Goal: Information Seeking & Learning: Learn about a topic

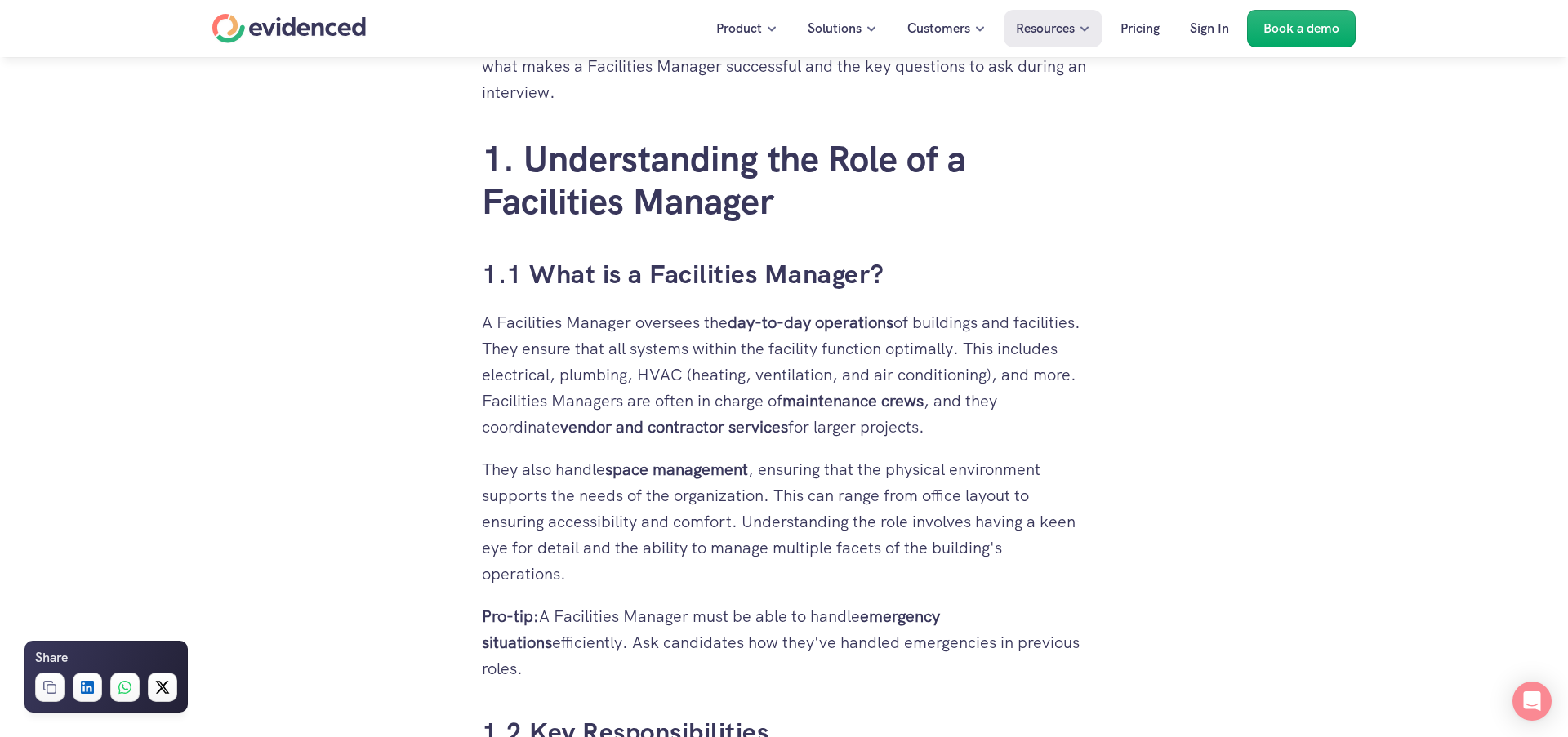
scroll to position [867, 0]
click at [719, 321] on p "A Facilities Manager oversees the day-to-day operations of buildings and facili…" at bounding box center [784, 373] width 605 height 130
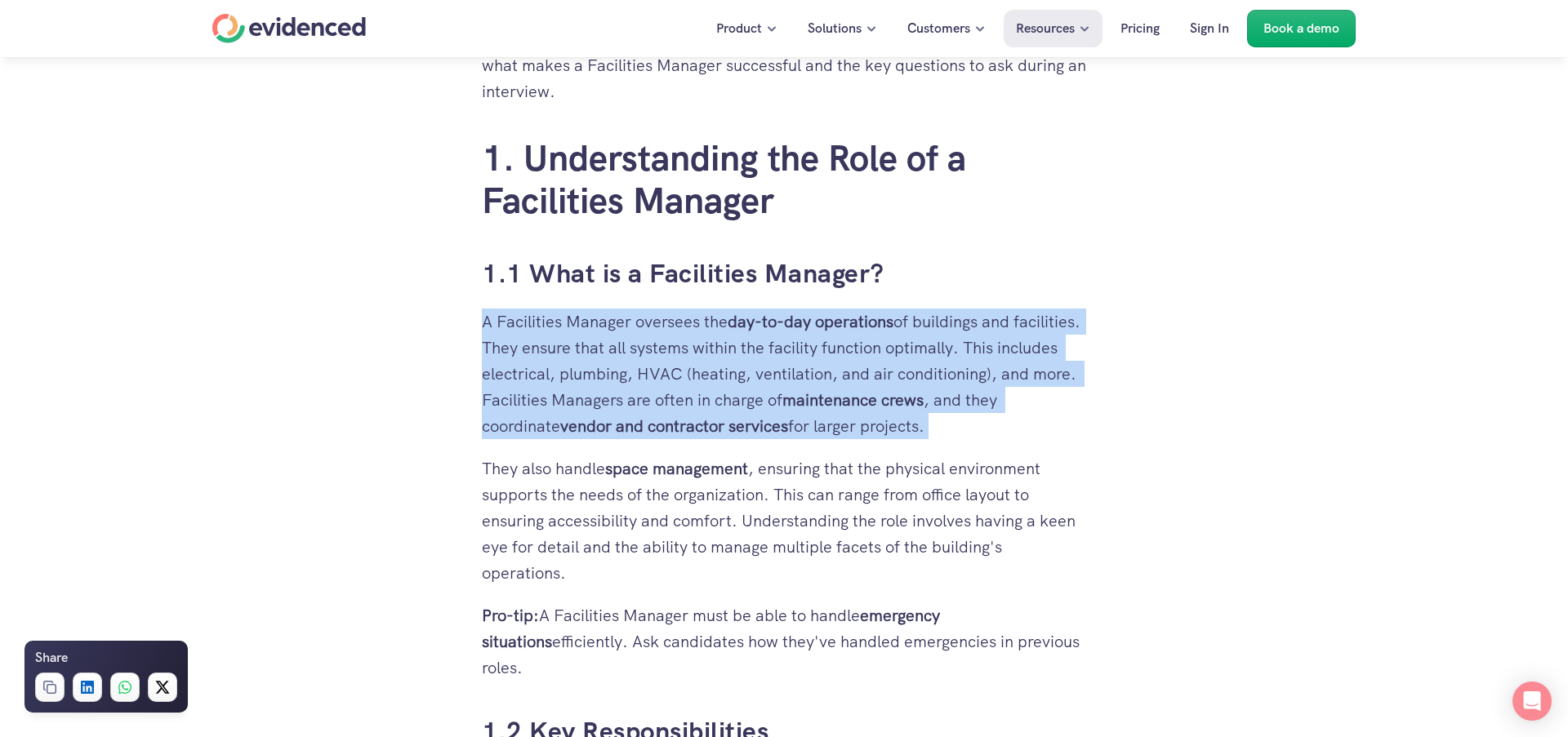
click at [719, 321] on p "A Facilities Manager oversees the day-to-day operations of buildings and facili…" at bounding box center [784, 373] width 605 height 130
click at [552, 345] on p "A Facilities Manager oversees the day-to-day operations of buildings and facili…" at bounding box center [784, 373] width 605 height 130
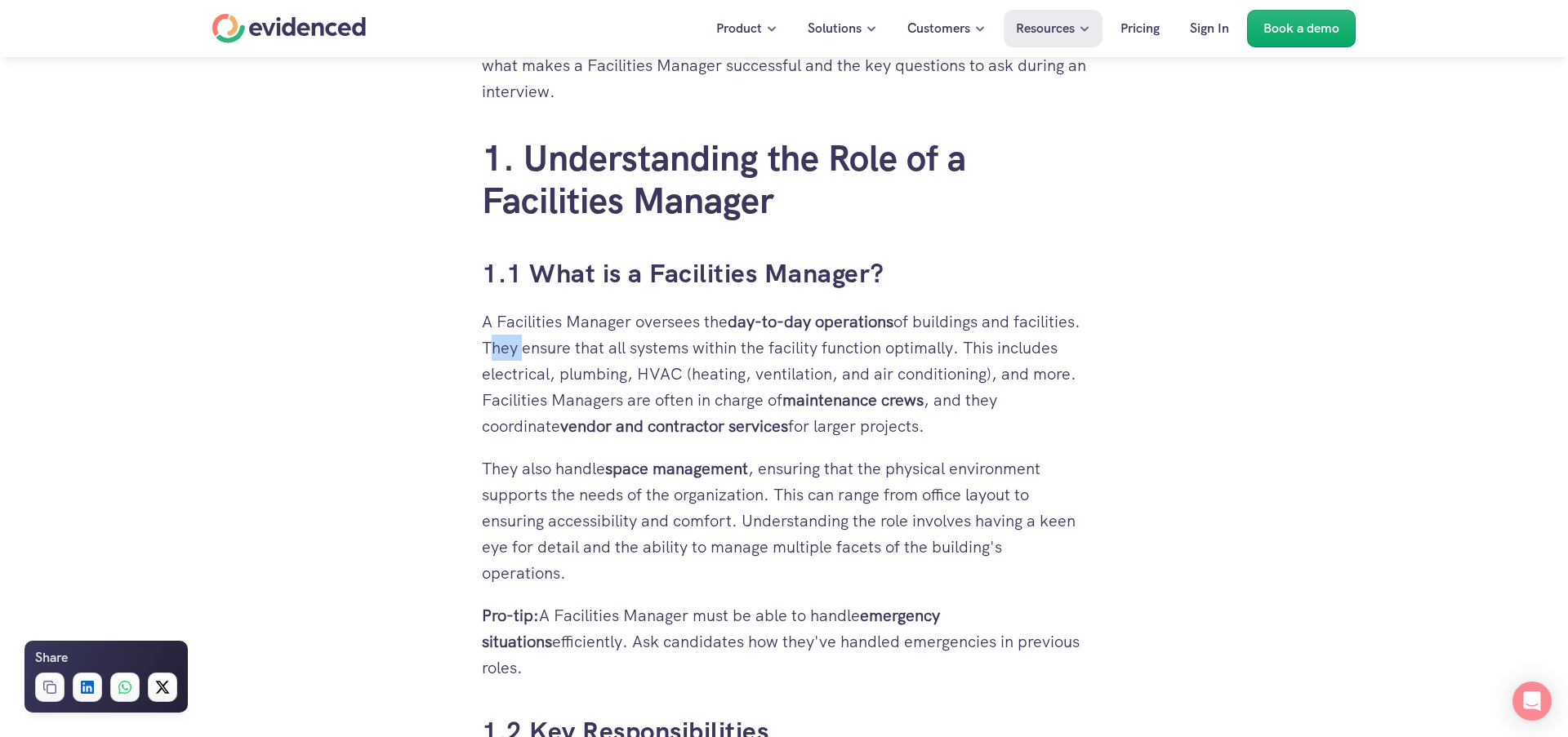
click at [552, 345] on p "A Facilities Manager oversees the day-to-day operations of buildings and facili…" at bounding box center [784, 373] width 605 height 130
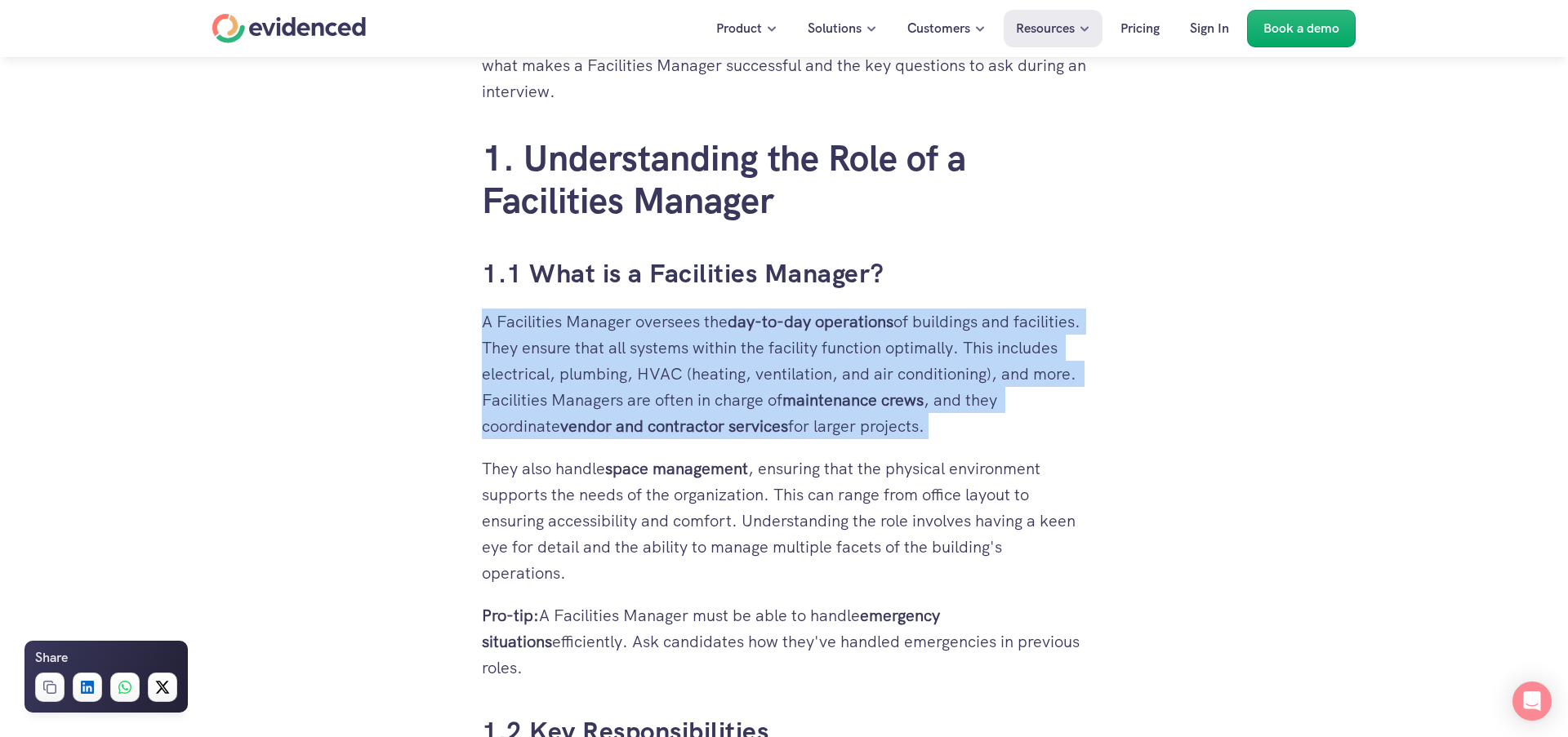
click at [552, 345] on p "A Facilities Manager oversees the day-to-day operations of buildings and facili…" at bounding box center [784, 373] width 605 height 130
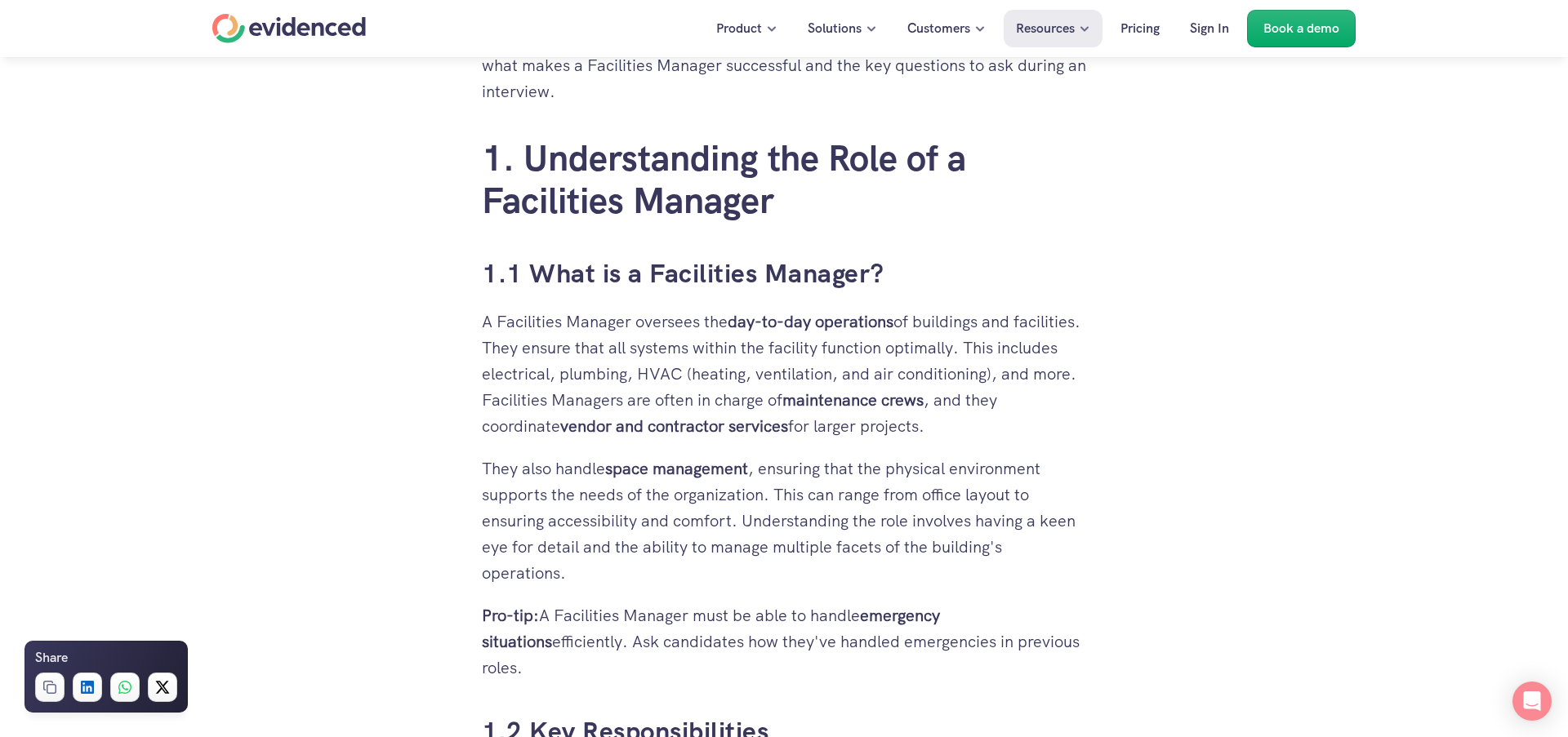
click at [624, 343] on p "A Facilities Manager oversees the day-to-day operations of buildings and facili…" at bounding box center [784, 373] width 605 height 130
click at [738, 357] on p "A Facilities Manager oversees the day-to-day operations of buildings and facili…" at bounding box center [784, 373] width 605 height 130
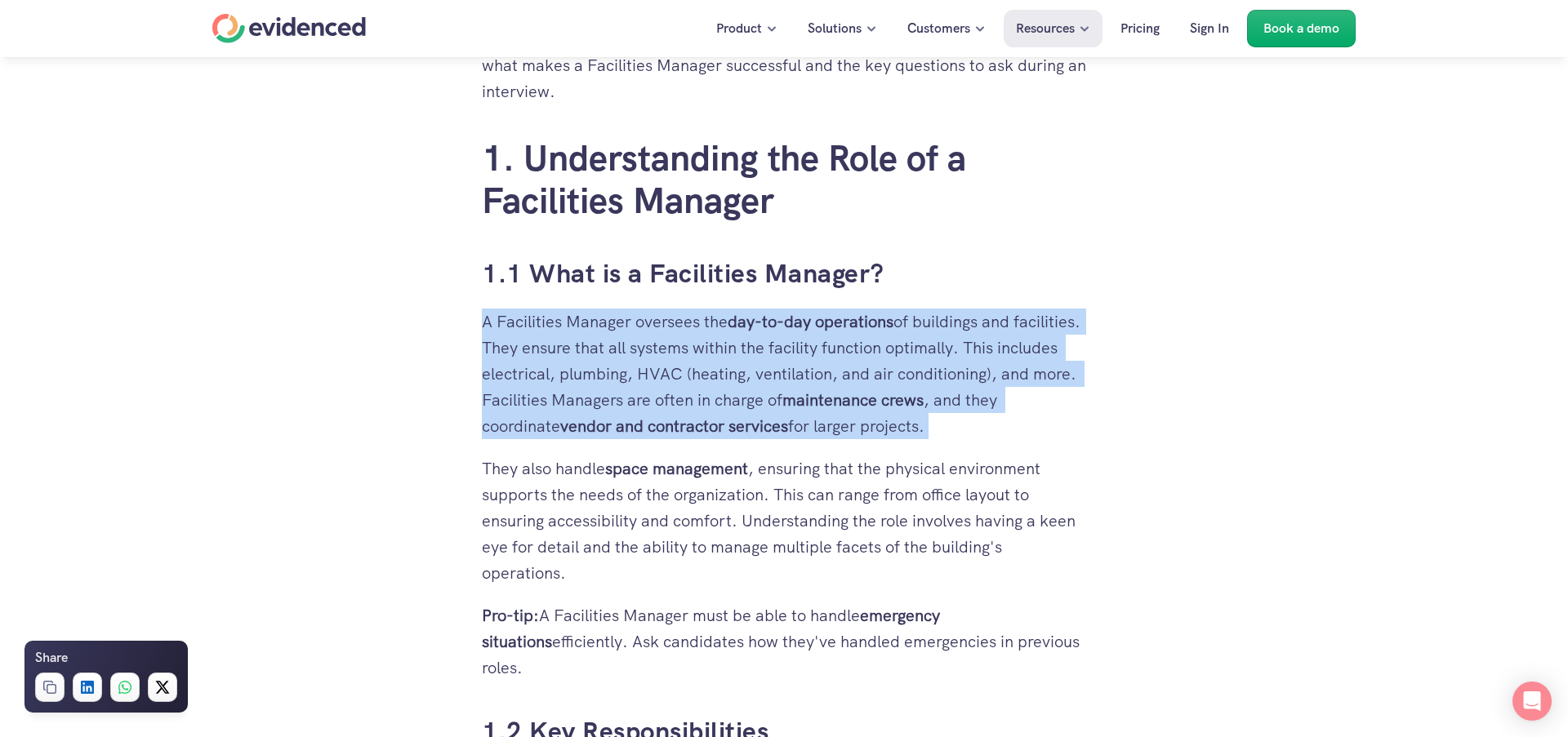
click at [738, 357] on p "A Facilities Manager oversees the day-to-day operations of buildings and facili…" at bounding box center [784, 373] width 605 height 130
click at [685, 374] on p "A Facilities Manager oversees the day-to-day operations of buildings and facili…" at bounding box center [784, 373] width 605 height 130
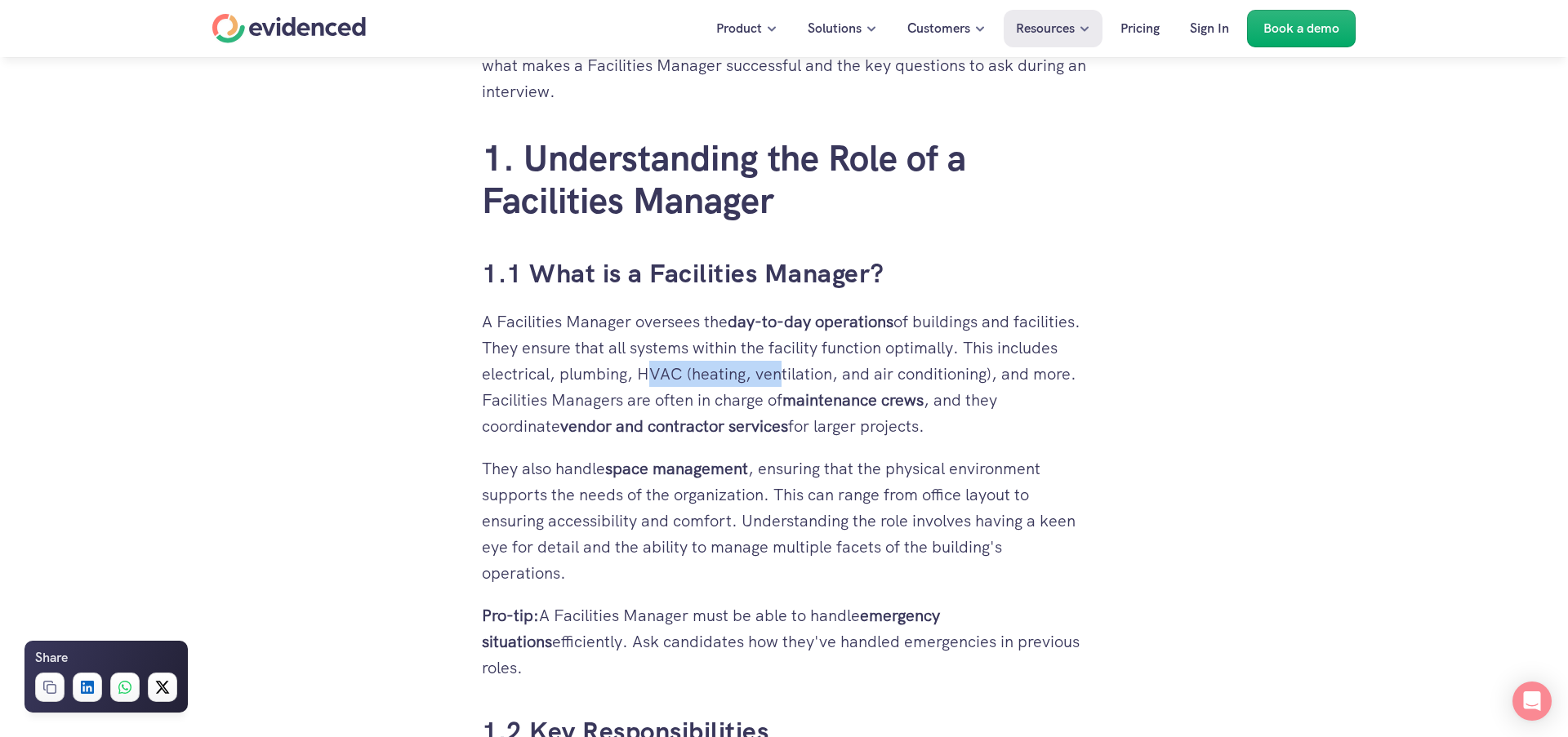
drag, startPoint x: 708, startPoint y: 377, endPoint x: 833, endPoint y: 378, distance: 125.0
click at [833, 378] on p "A Facilities Manager oversees the day-to-day operations of buildings and facili…" at bounding box center [784, 373] width 605 height 130
click at [667, 398] on p "A Facilities Manager oversees the day-to-day operations of buildings and facili…" at bounding box center [784, 373] width 605 height 130
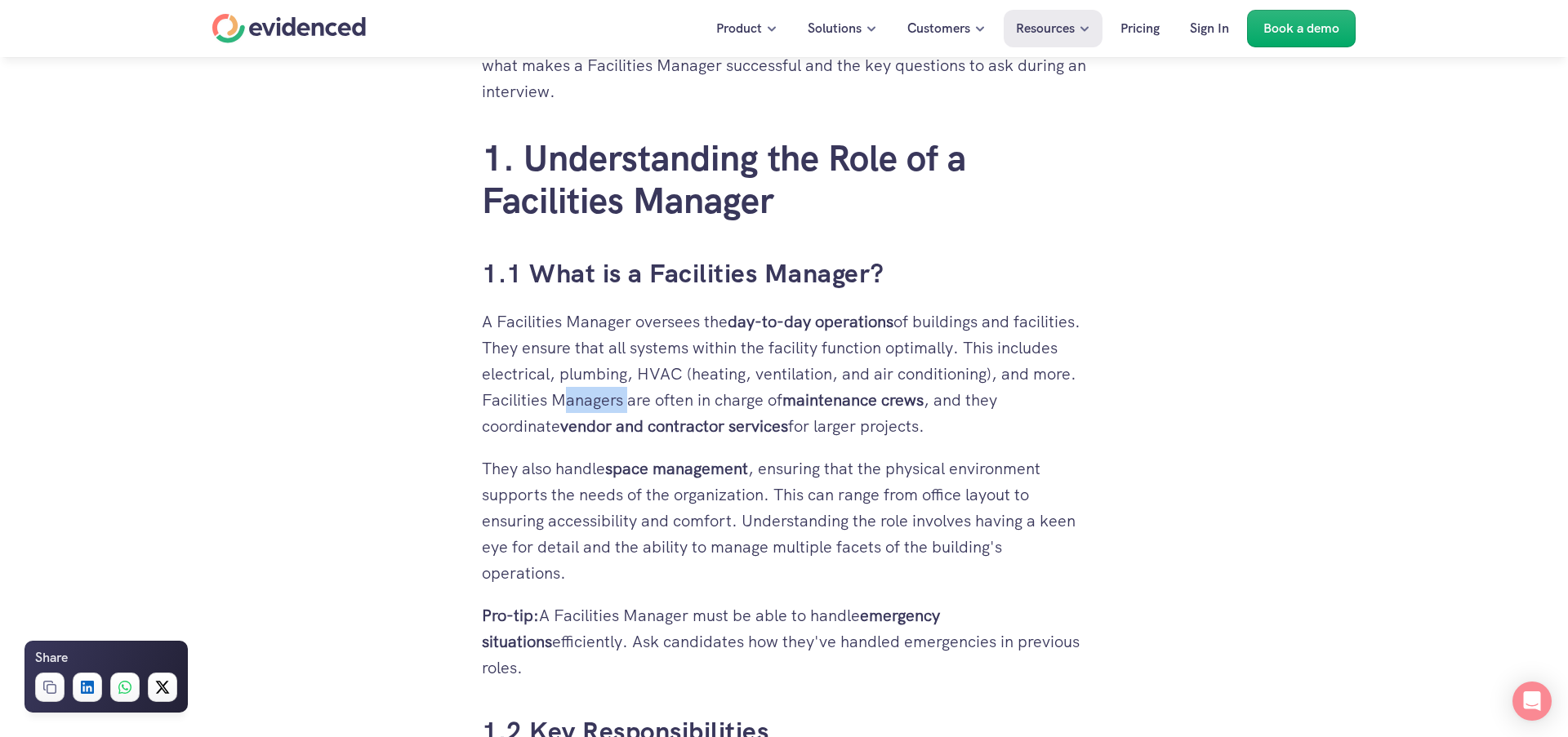
click at [667, 398] on p "A Facilities Manager oversees the day-to-day operations of buildings and facili…" at bounding box center [784, 373] width 605 height 130
click at [655, 423] on strong "vendor and contractor services" at bounding box center [674, 425] width 228 height 21
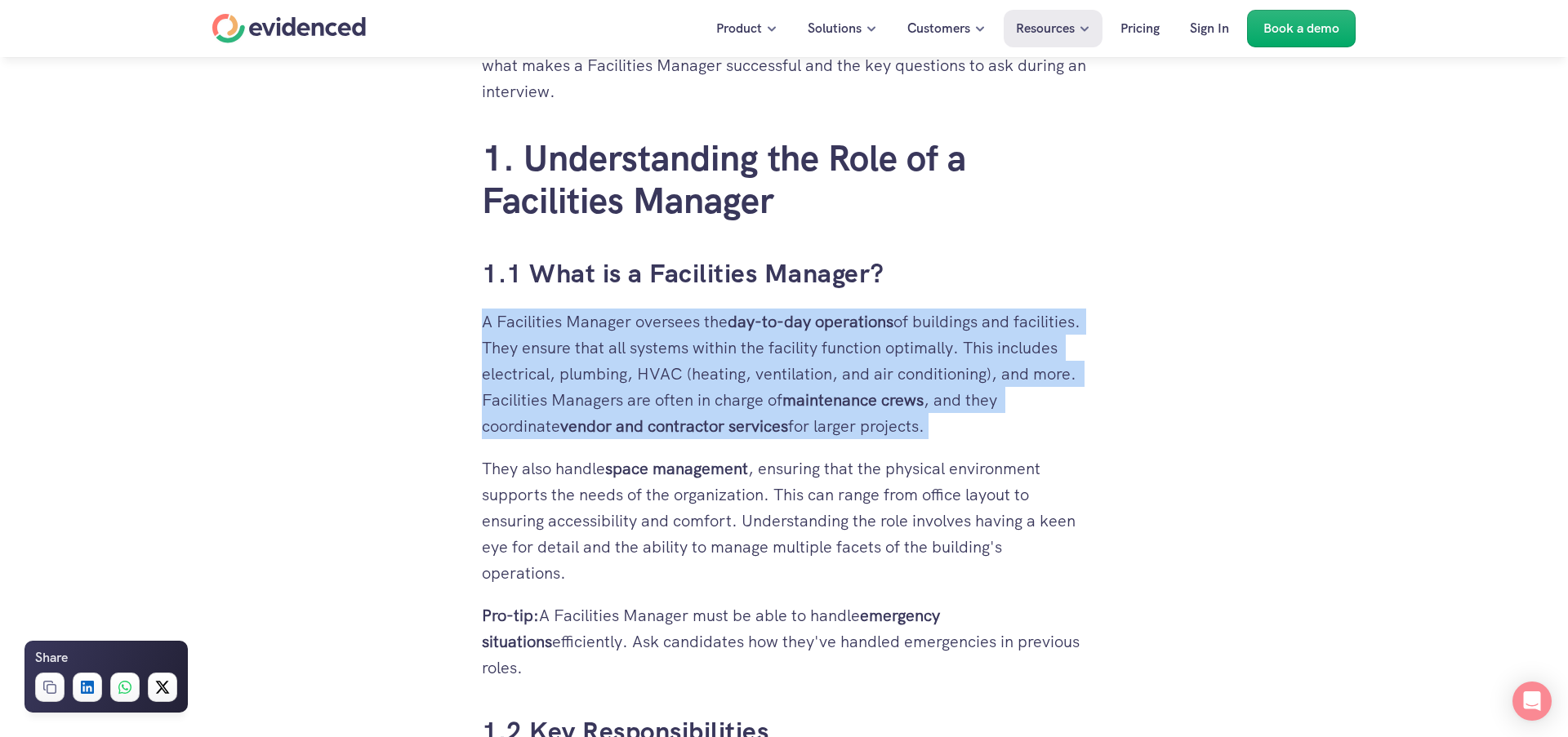
click at [655, 423] on strong "vendor and contractor services" at bounding box center [674, 425] width 228 height 21
click at [655, 420] on strong "vendor and contractor services" at bounding box center [674, 425] width 228 height 21
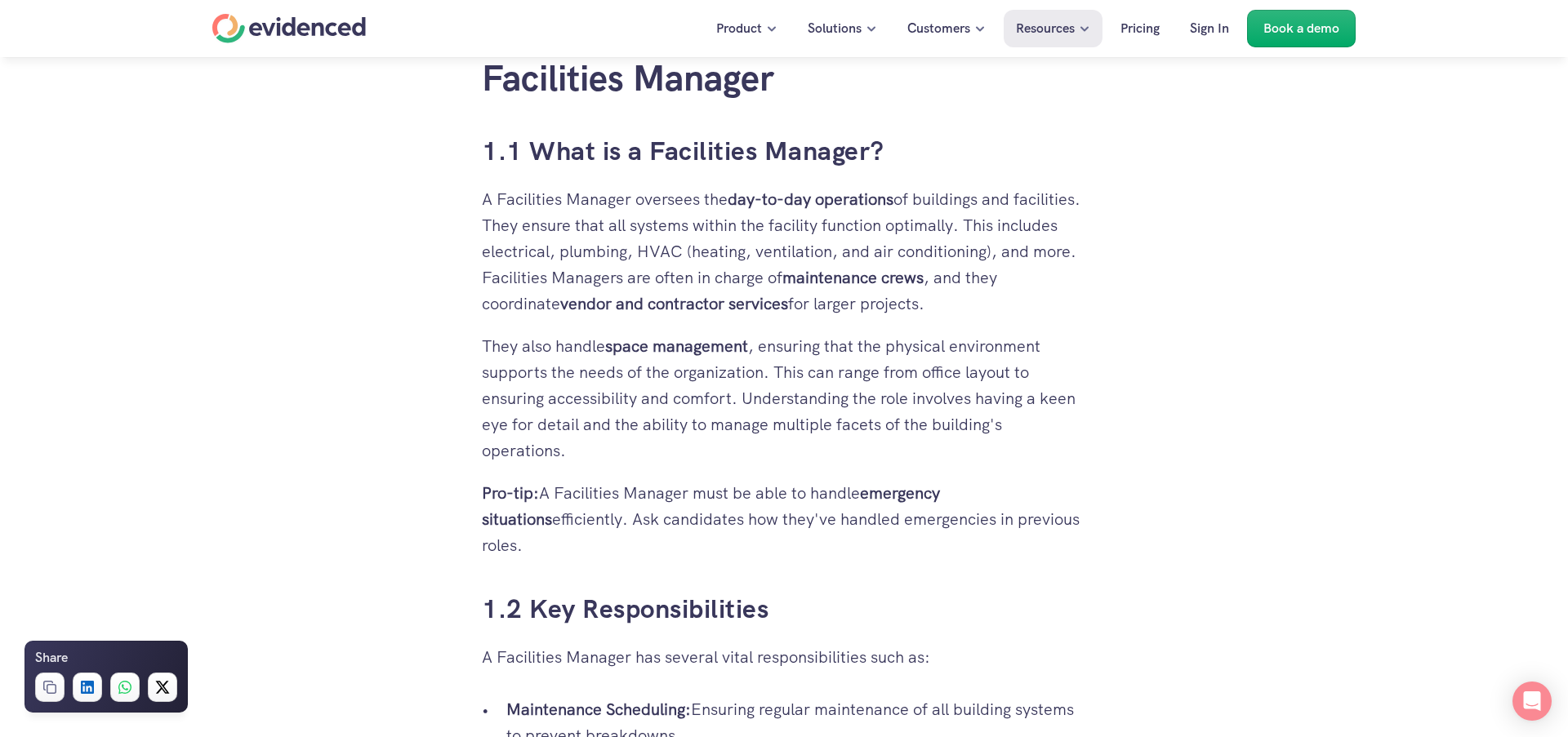
scroll to position [998, 0]
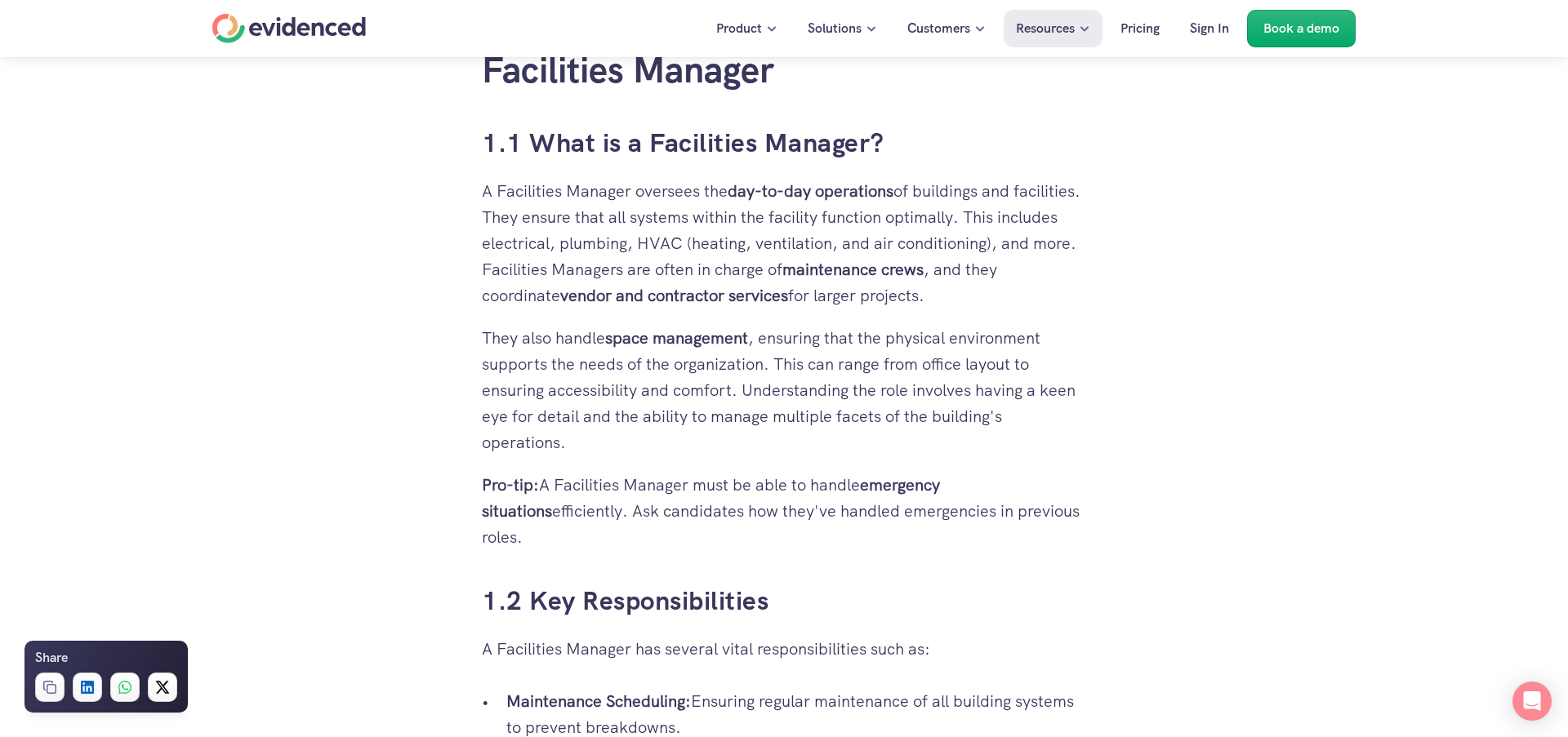
click at [585, 340] on p "They also handle space management , ensuring that the physical environment supp…" at bounding box center [784, 389] width 605 height 130
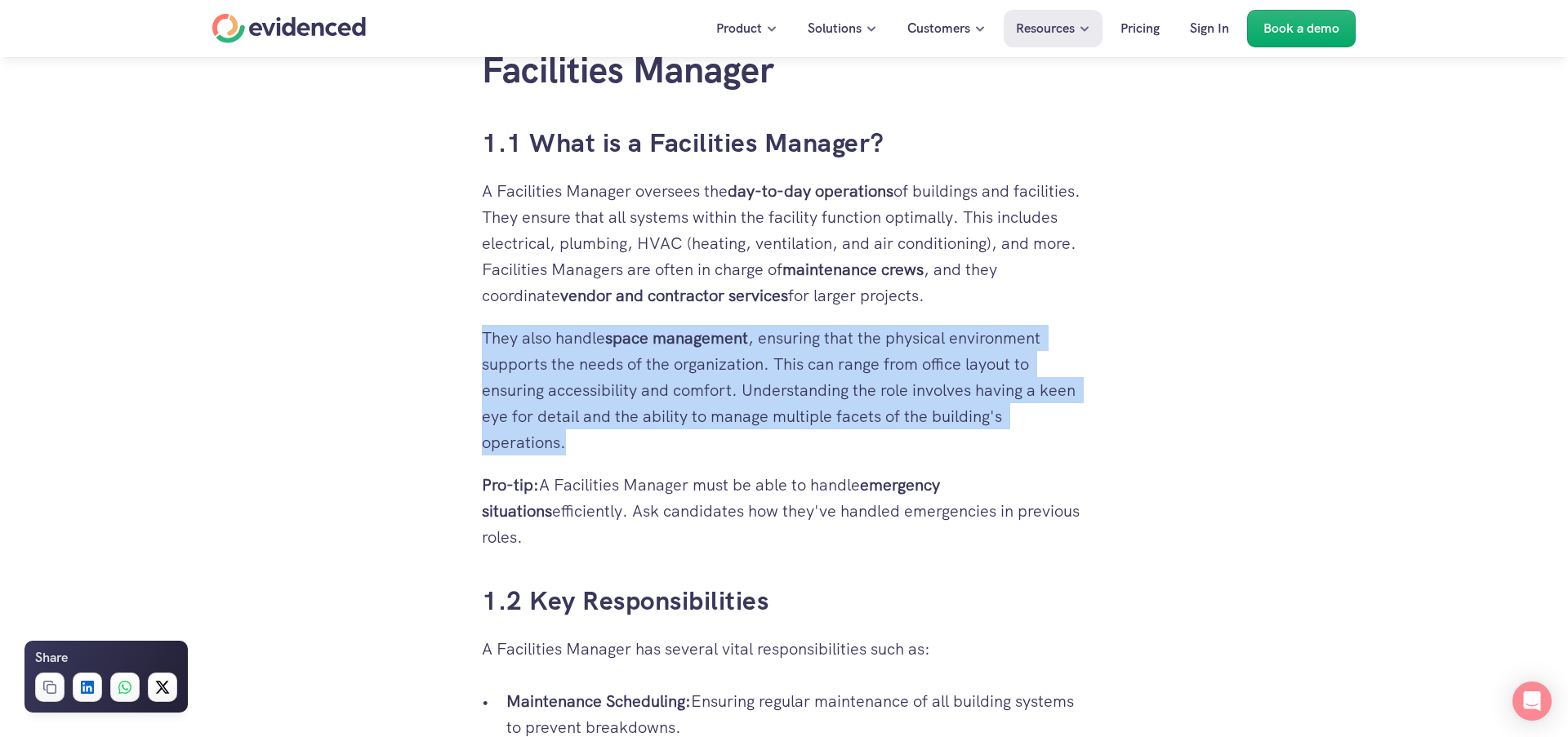
click at [585, 340] on p "They also handle space management , ensuring that the physical environment supp…" at bounding box center [784, 389] width 605 height 130
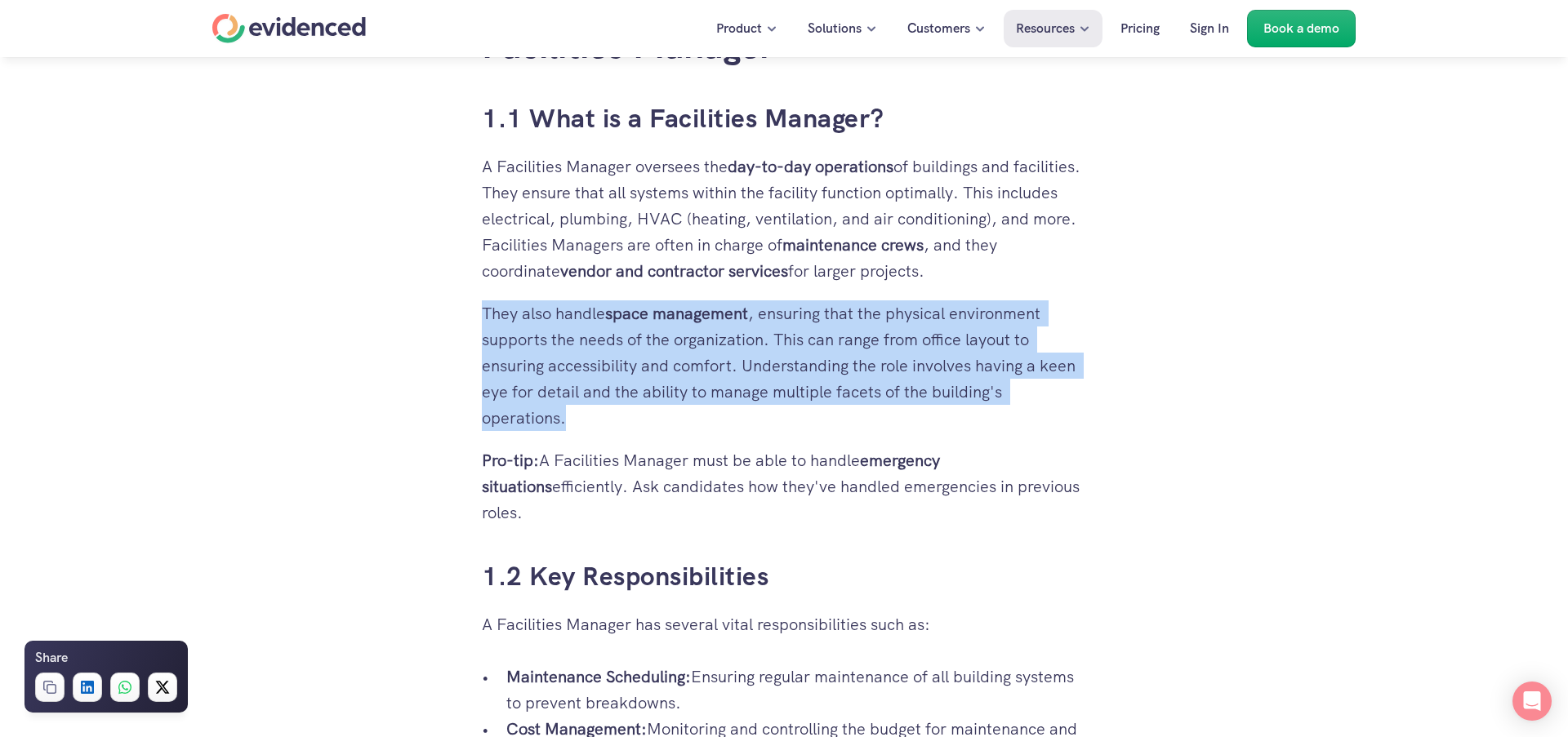
scroll to position [1026, 0]
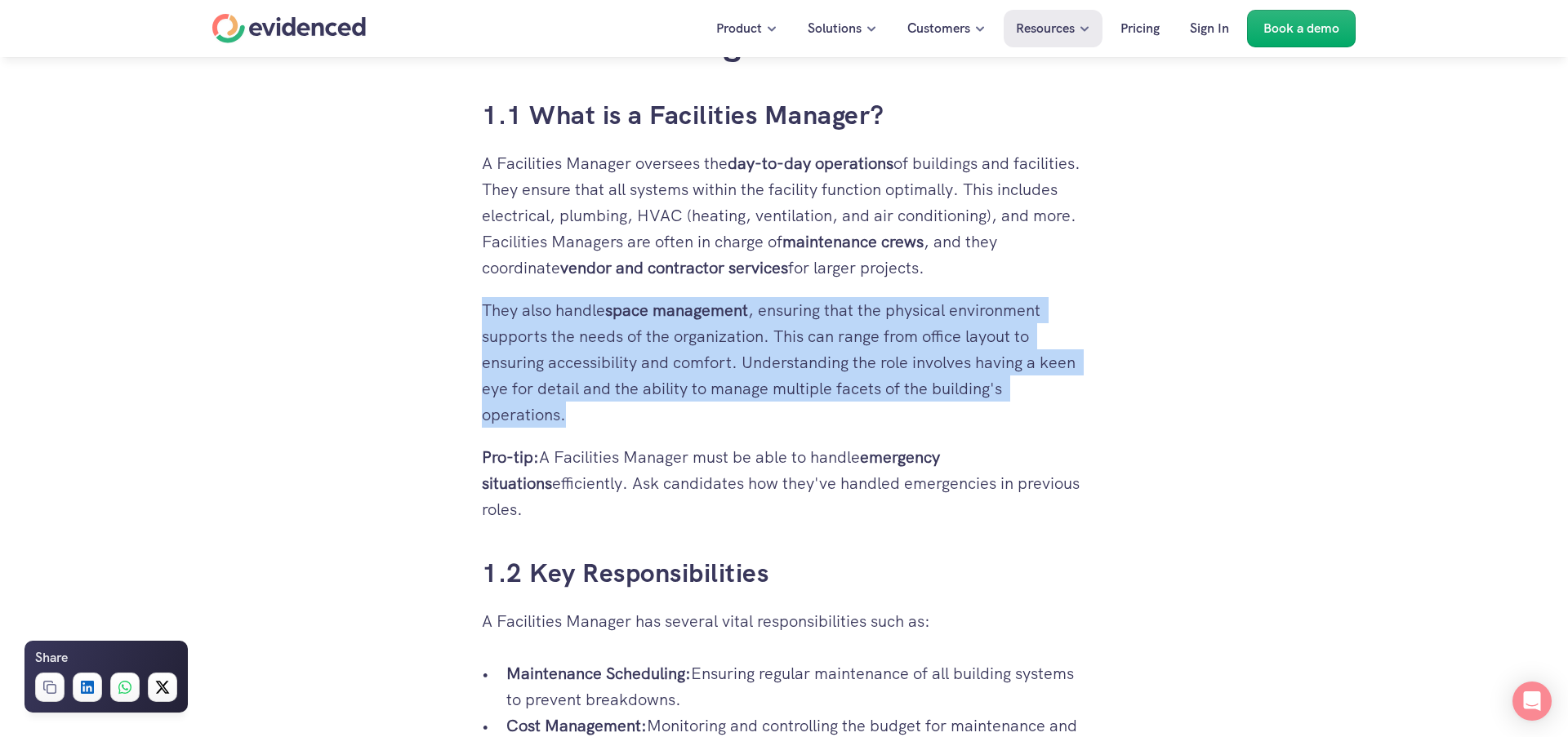
click at [963, 303] on p "They also handle space management , ensuring that the physical environment supp…" at bounding box center [784, 362] width 605 height 130
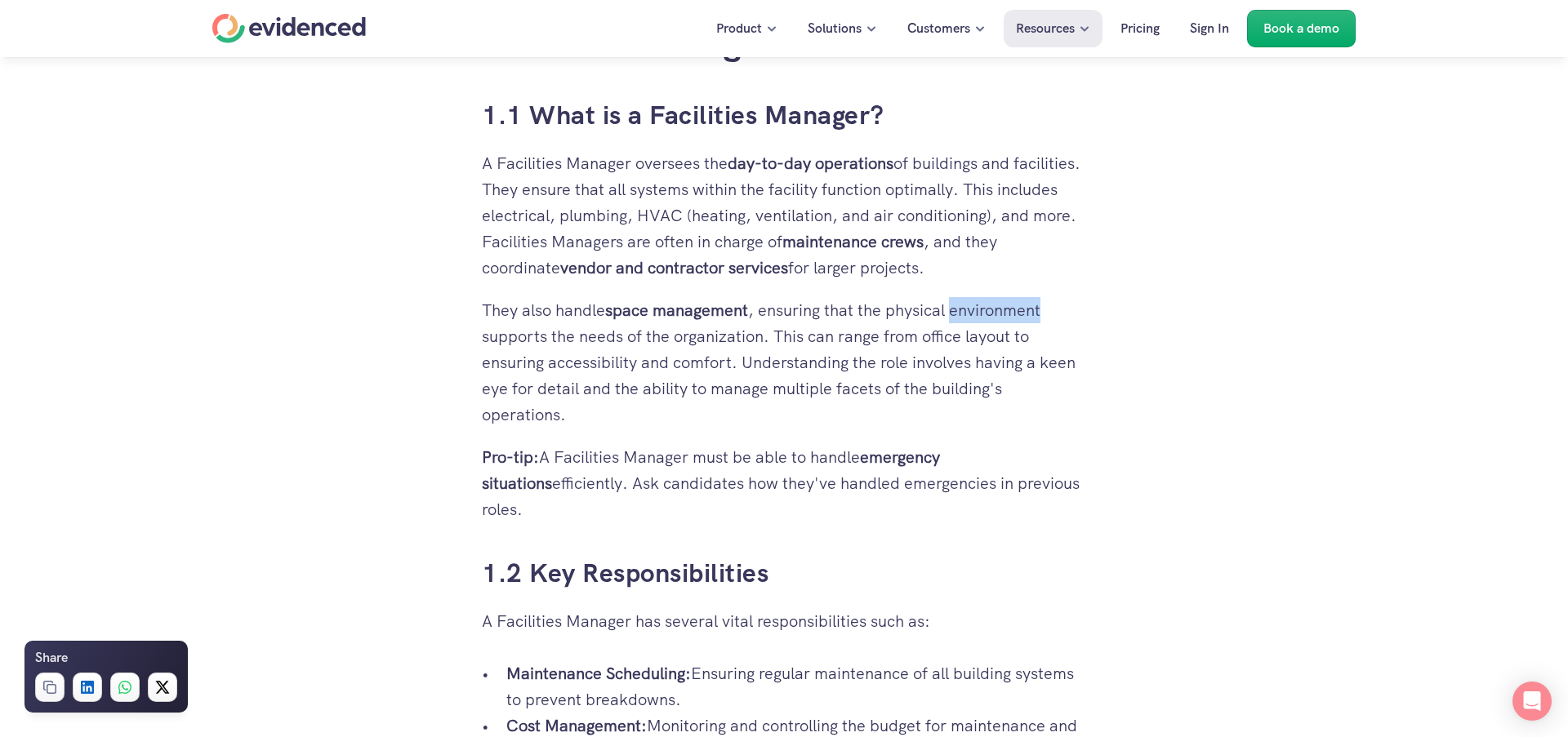
click at [963, 303] on p "They also handle space management , ensuring that the physical environment supp…" at bounding box center [784, 362] width 605 height 130
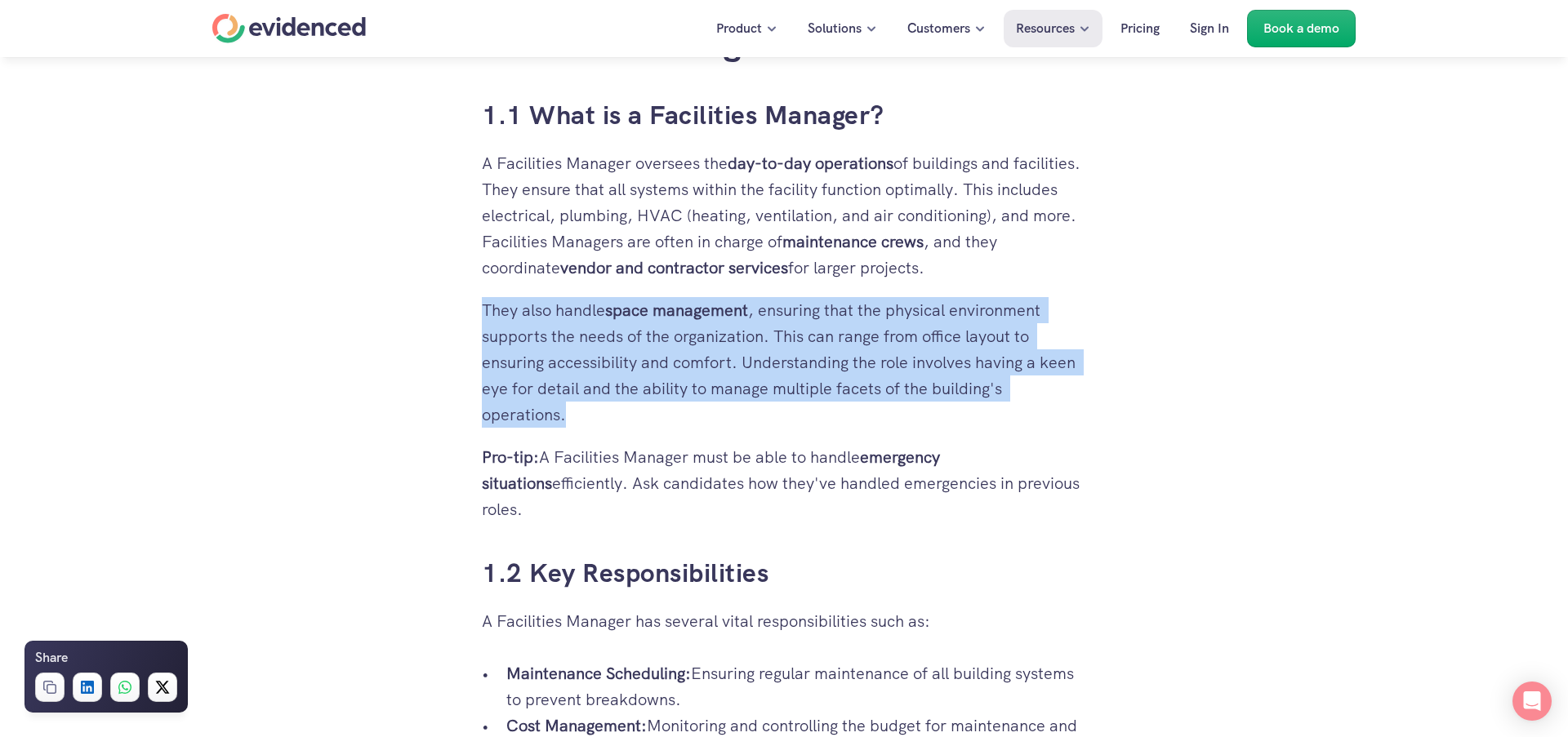
click at [963, 303] on p "They also handle space management , ensuring that the physical environment supp…" at bounding box center [784, 362] width 605 height 130
click at [715, 328] on p "They also handle space management , ensuring that the physical environment supp…" at bounding box center [784, 362] width 605 height 130
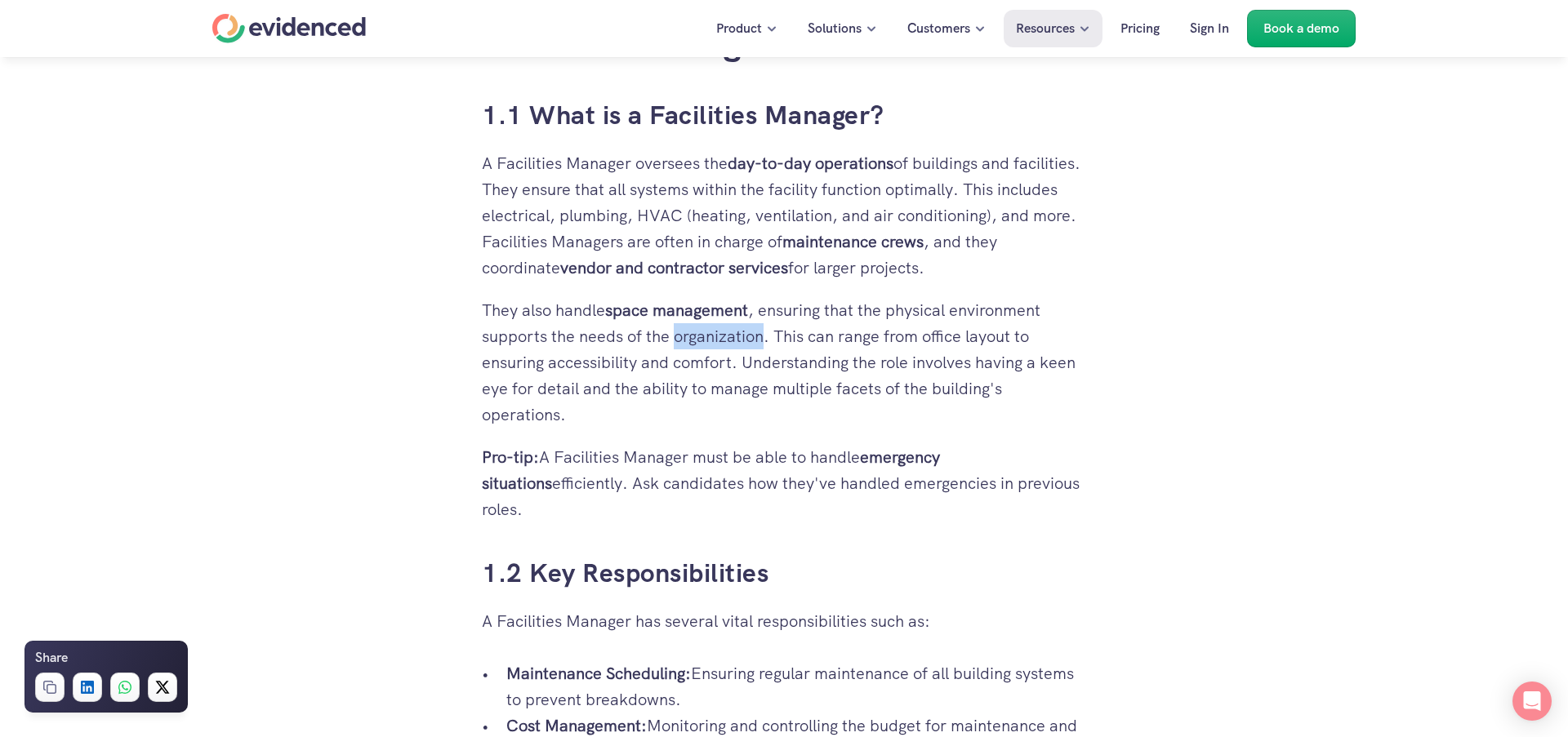
click at [715, 328] on p "They also handle space management , ensuring that the physical environment supp…" at bounding box center [784, 362] width 605 height 130
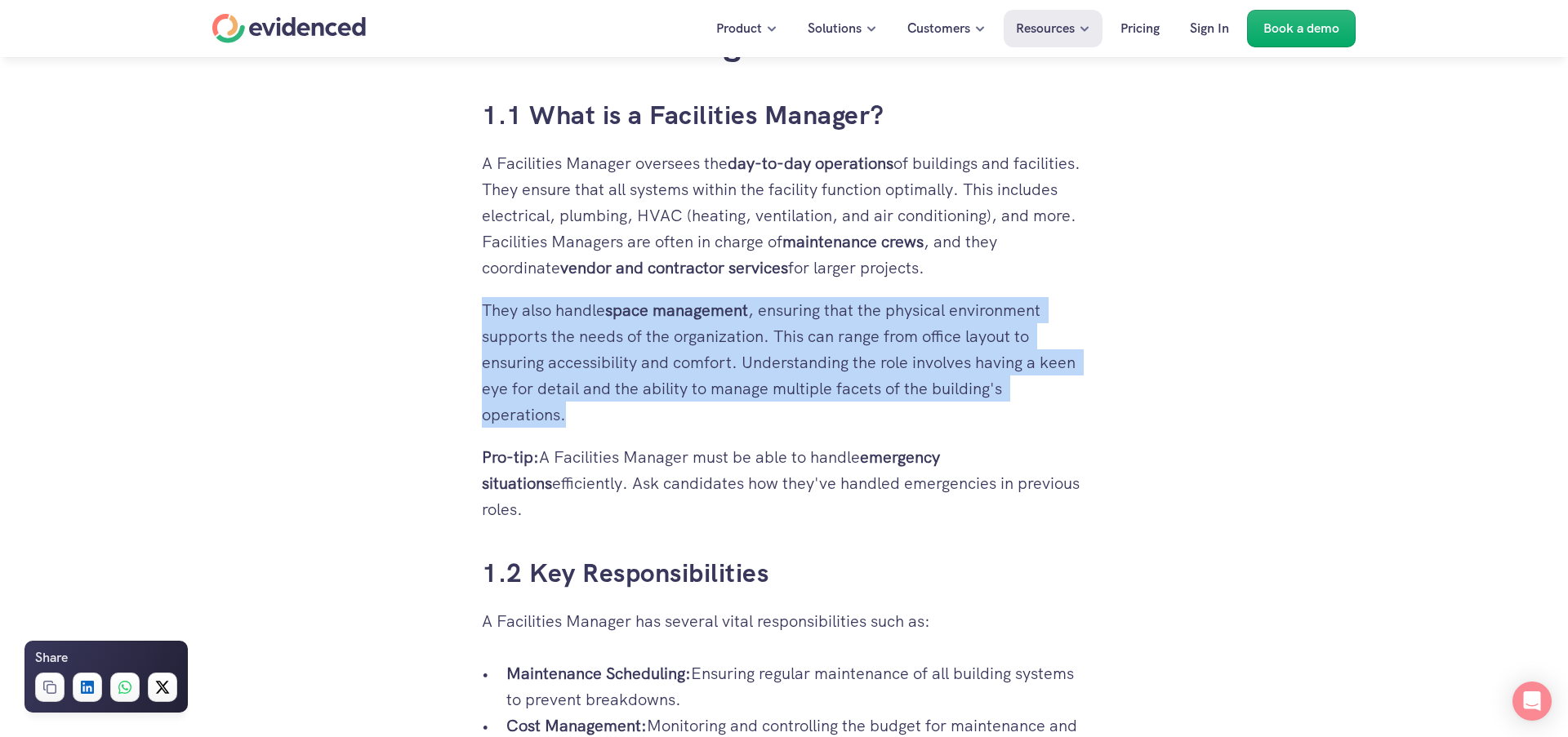
click at [715, 328] on p "They also handle space management , ensuring that the physical environment supp…" at bounding box center [784, 362] width 605 height 130
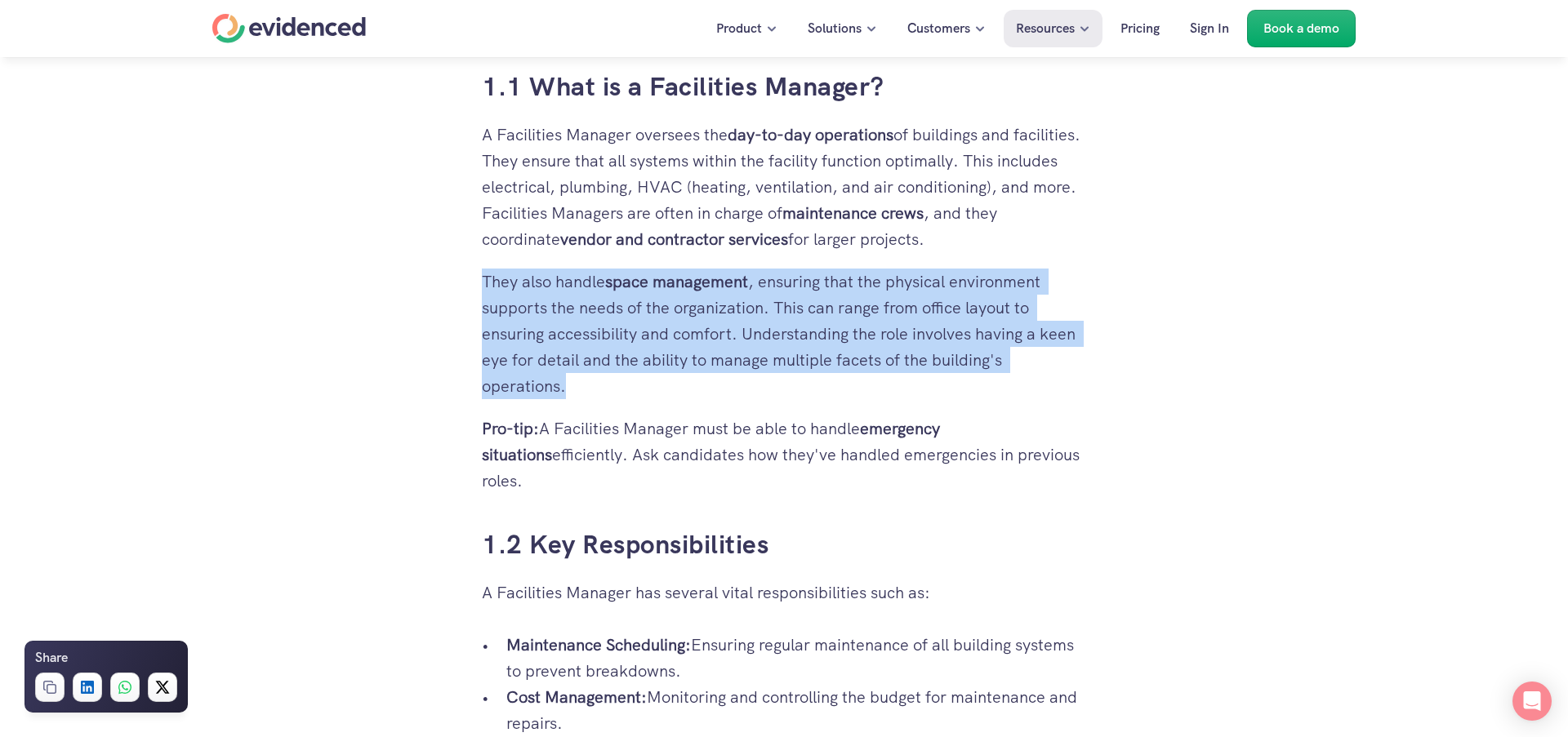
scroll to position [1055, 0]
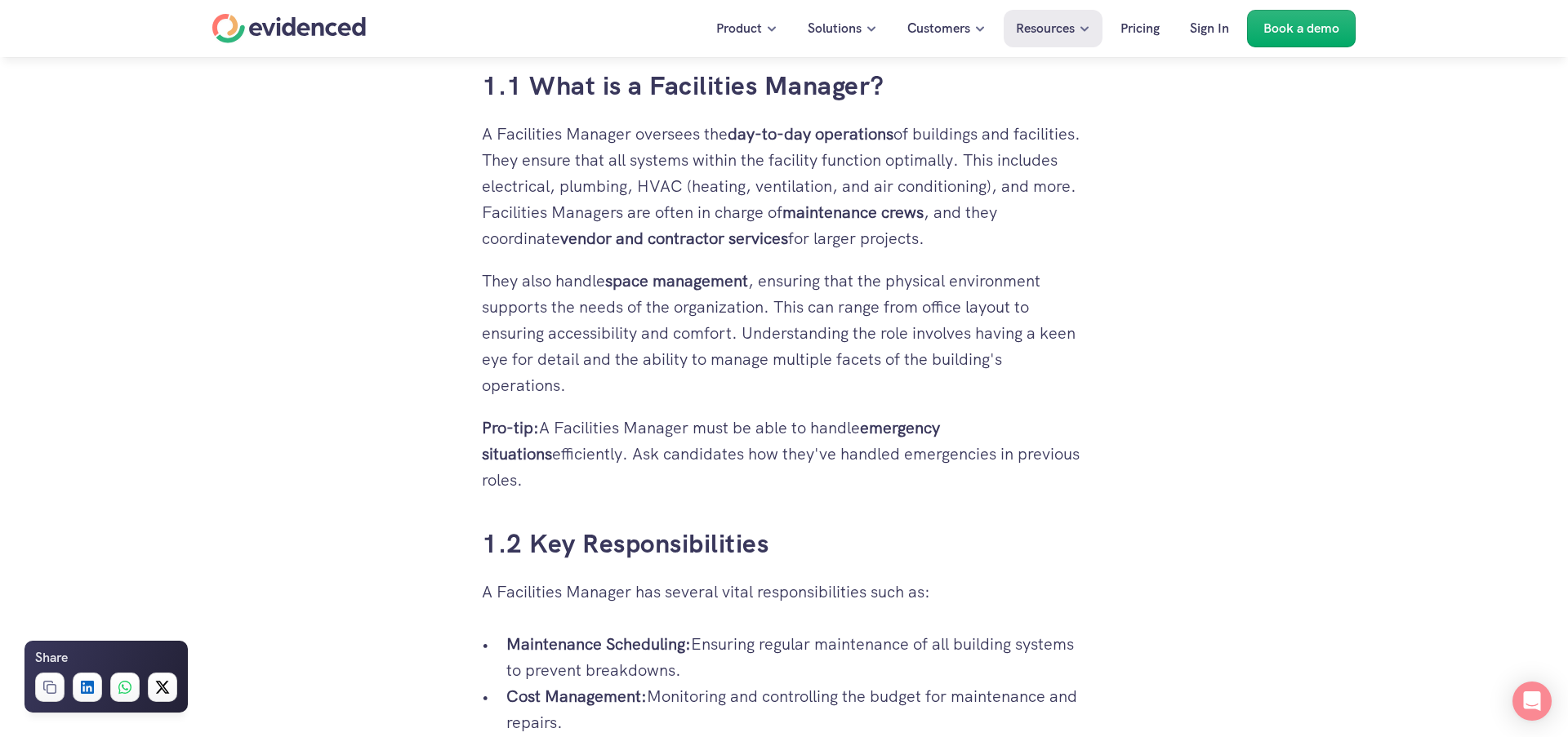
click at [894, 438] on strong "emergency situations" at bounding box center [713, 441] width 462 height 48
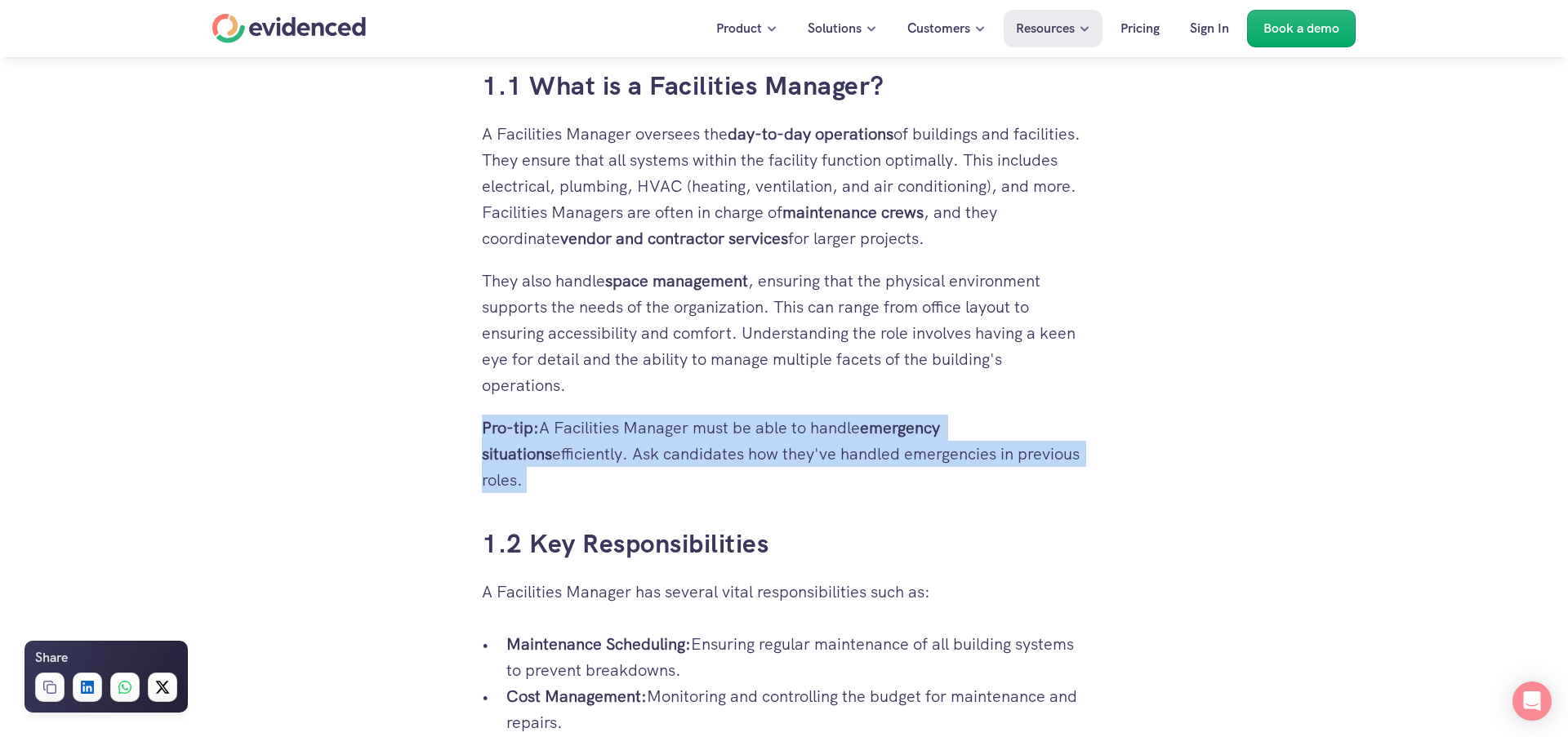
click at [894, 438] on strong "emergency situations" at bounding box center [713, 441] width 462 height 48
click at [733, 446] on p "Pro-tip: A Facilities Manager must be able to handle emergency situations effic…" at bounding box center [784, 454] width 605 height 79
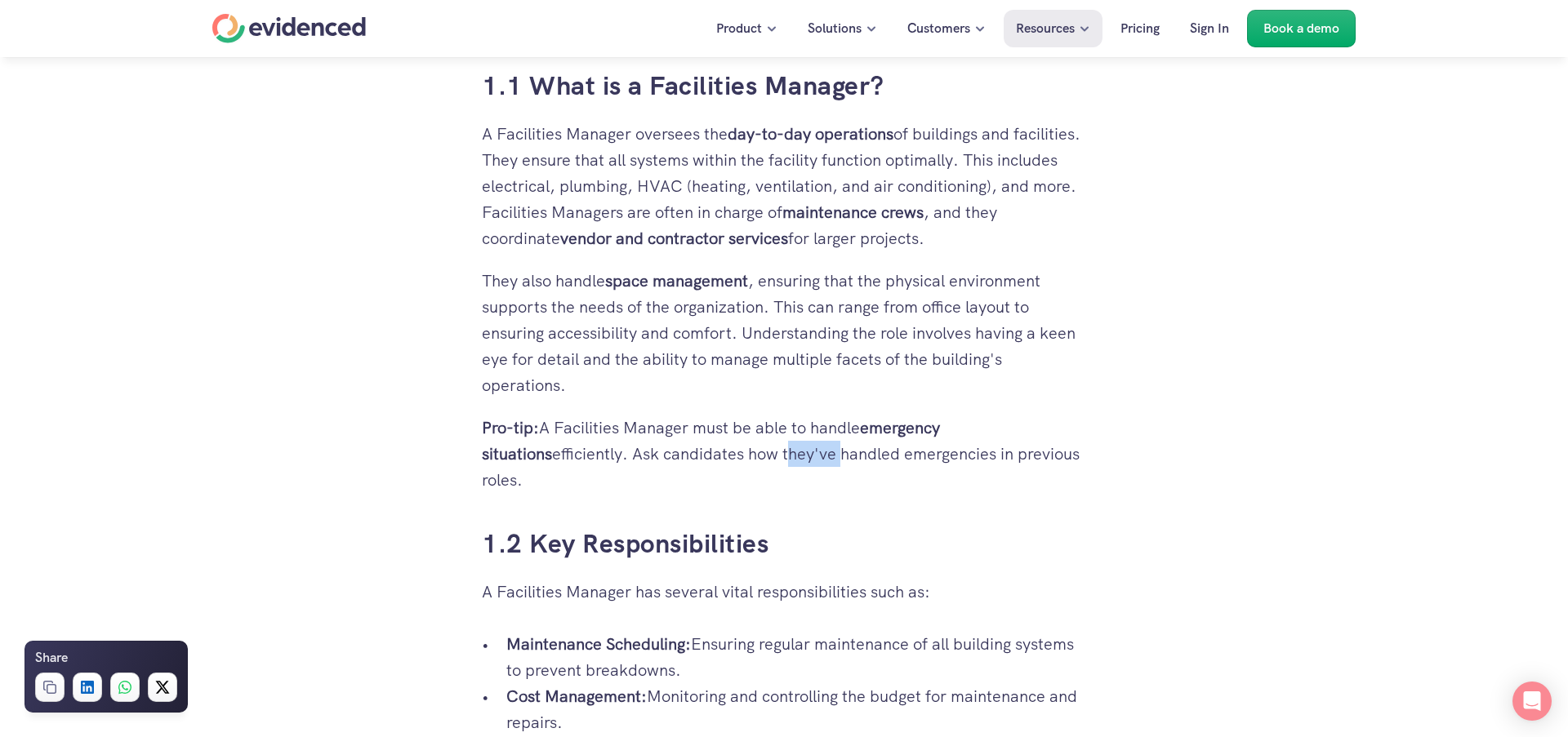
click at [733, 446] on p "Pro-tip: A Facilities Manager must be able to handle emergency situations effic…" at bounding box center [784, 454] width 605 height 79
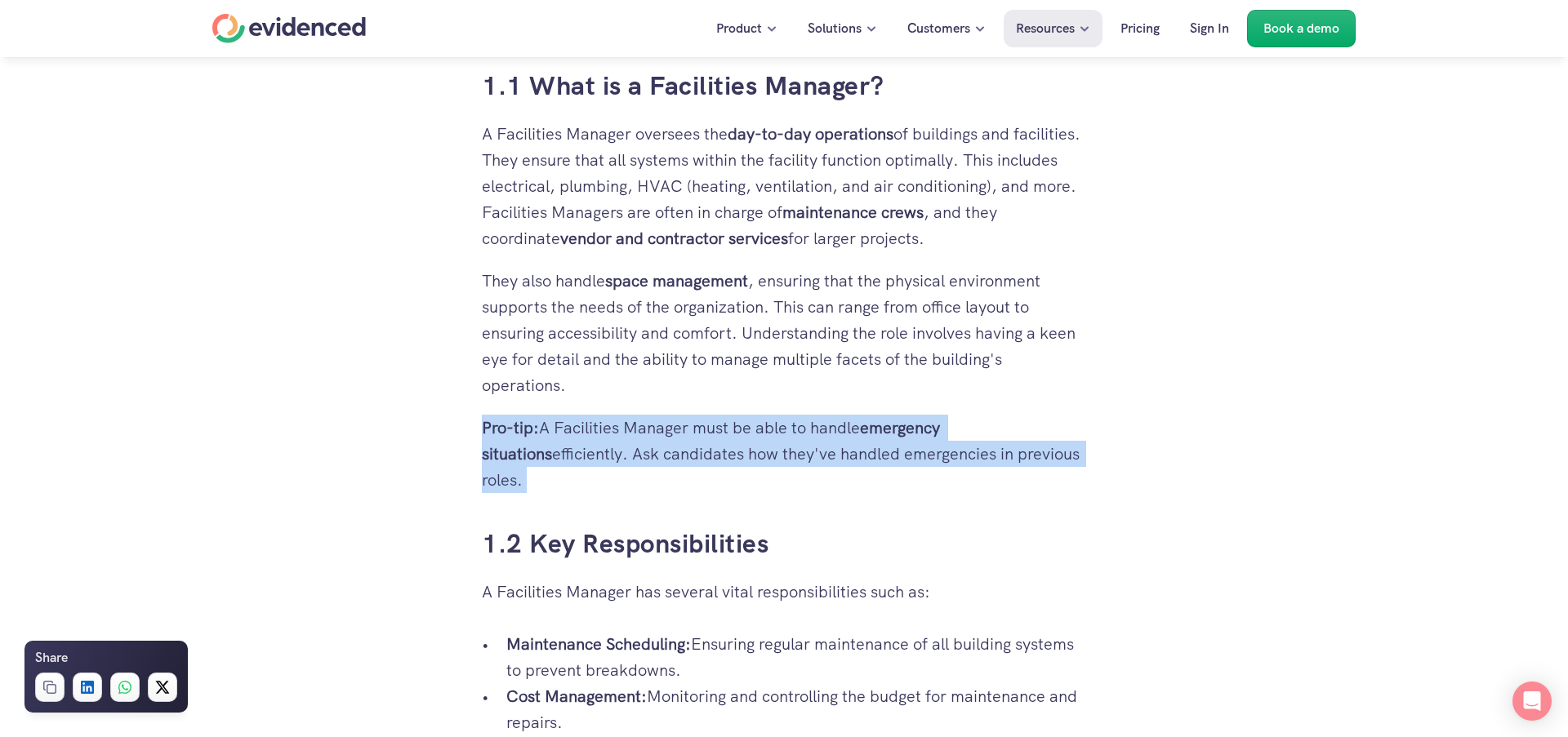
click at [733, 446] on p "Pro-tip: A Facilities Manager must be able to handle emergency situations effic…" at bounding box center [784, 454] width 605 height 79
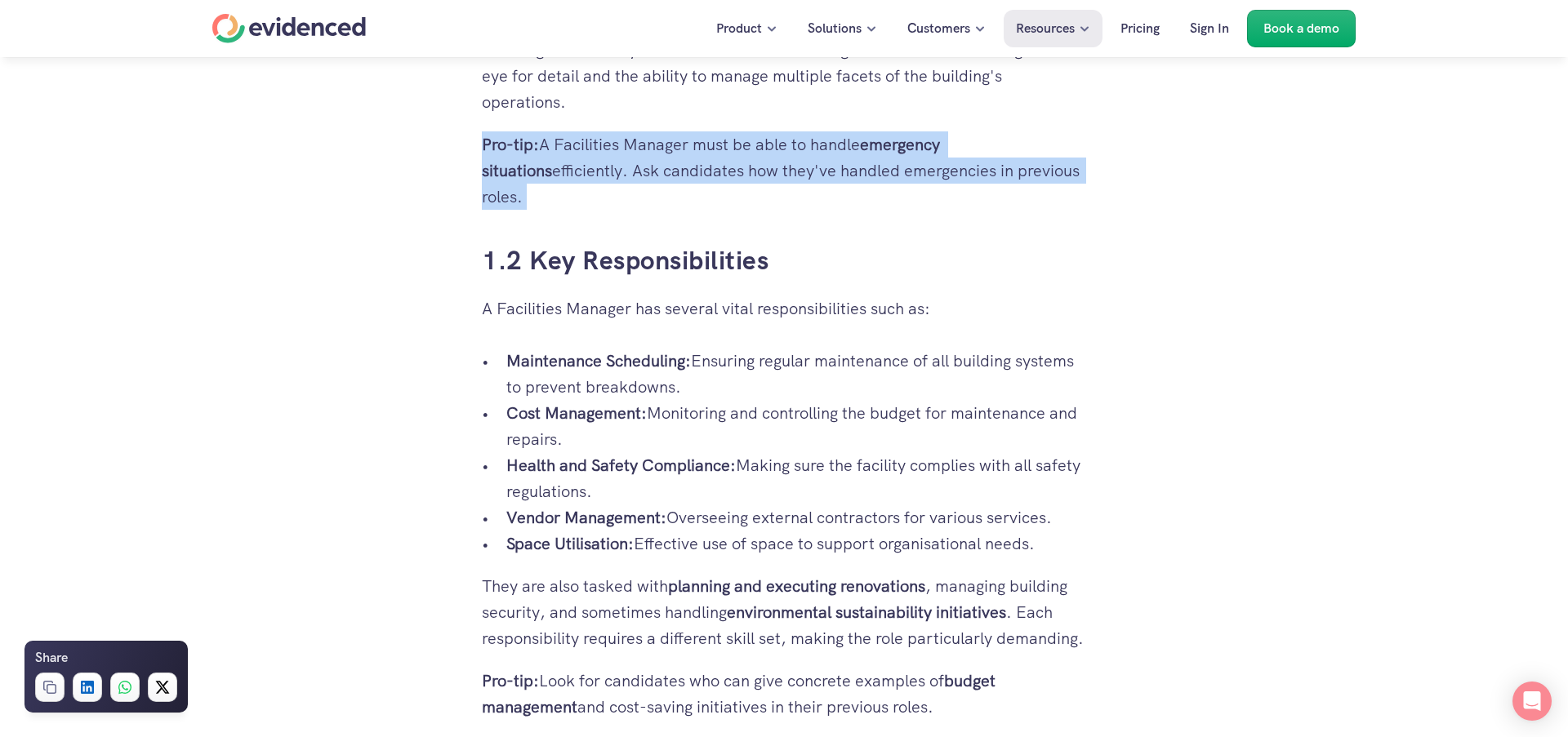
scroll to position [1341, 0]
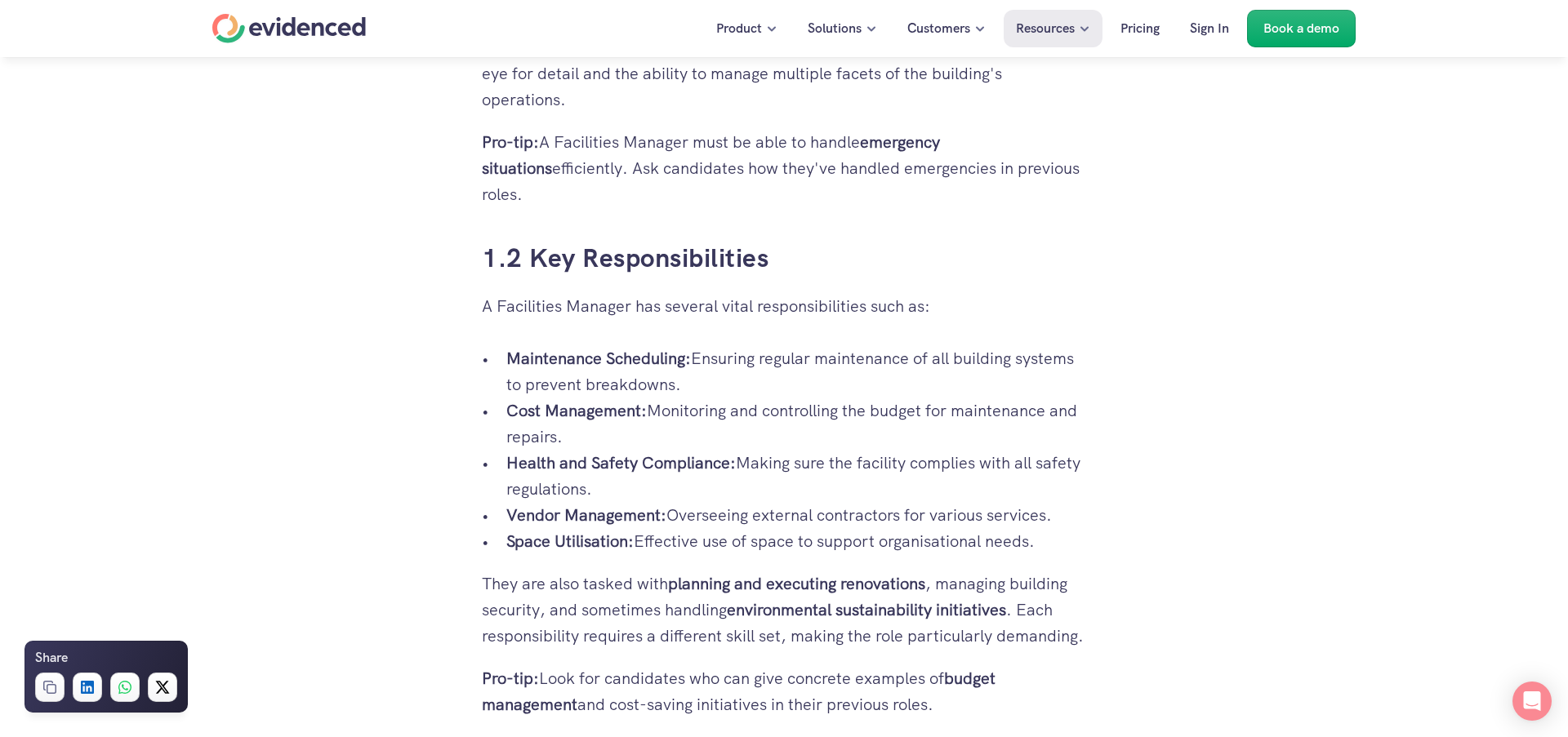
click at [664, 348] on strong "Maintenance Scheduling:" at bounding box center [598, 358] width 184 height 21
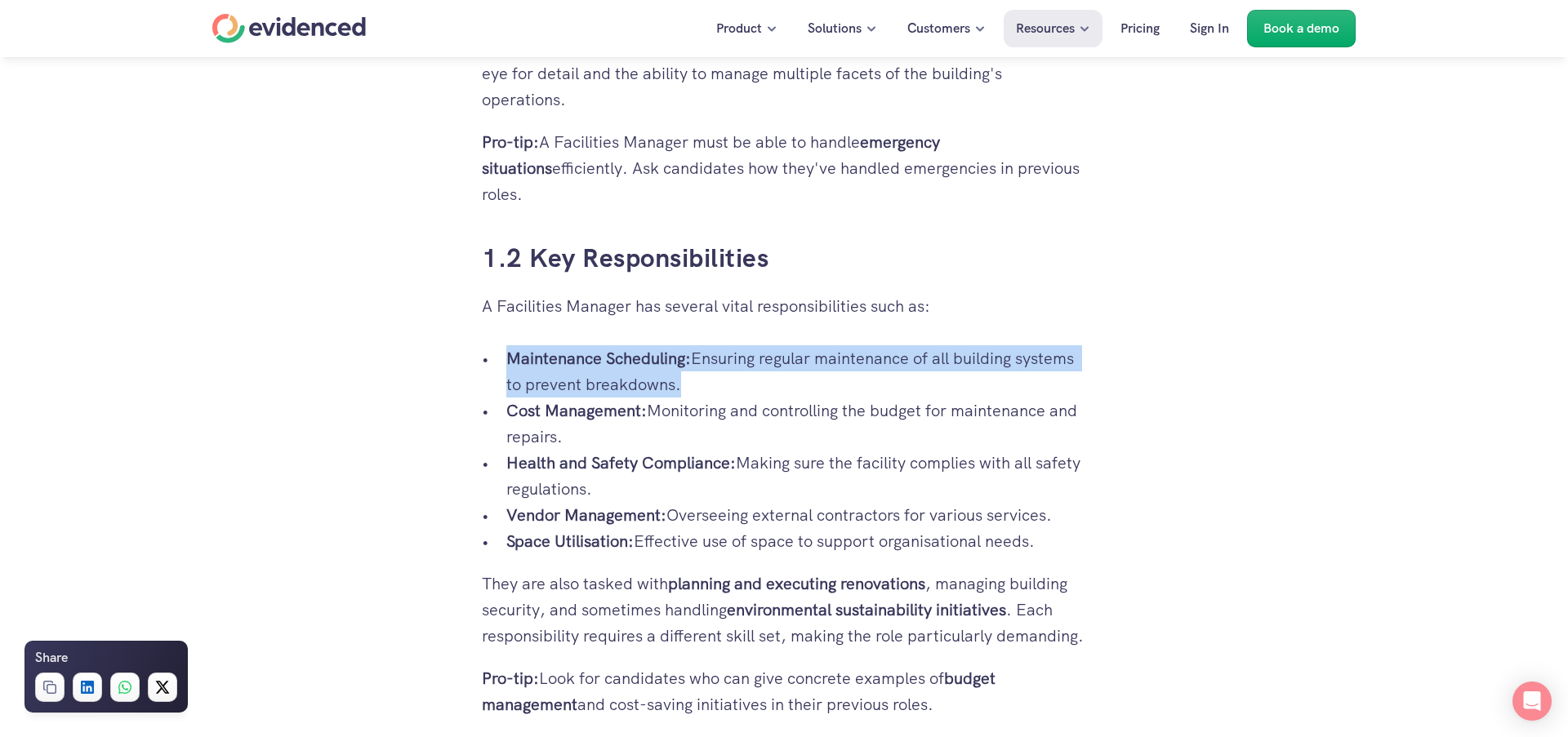
click at [664, 348] on strong "Maintenance Scheduling:" at bounding box center [598, 358] width 184 height 21
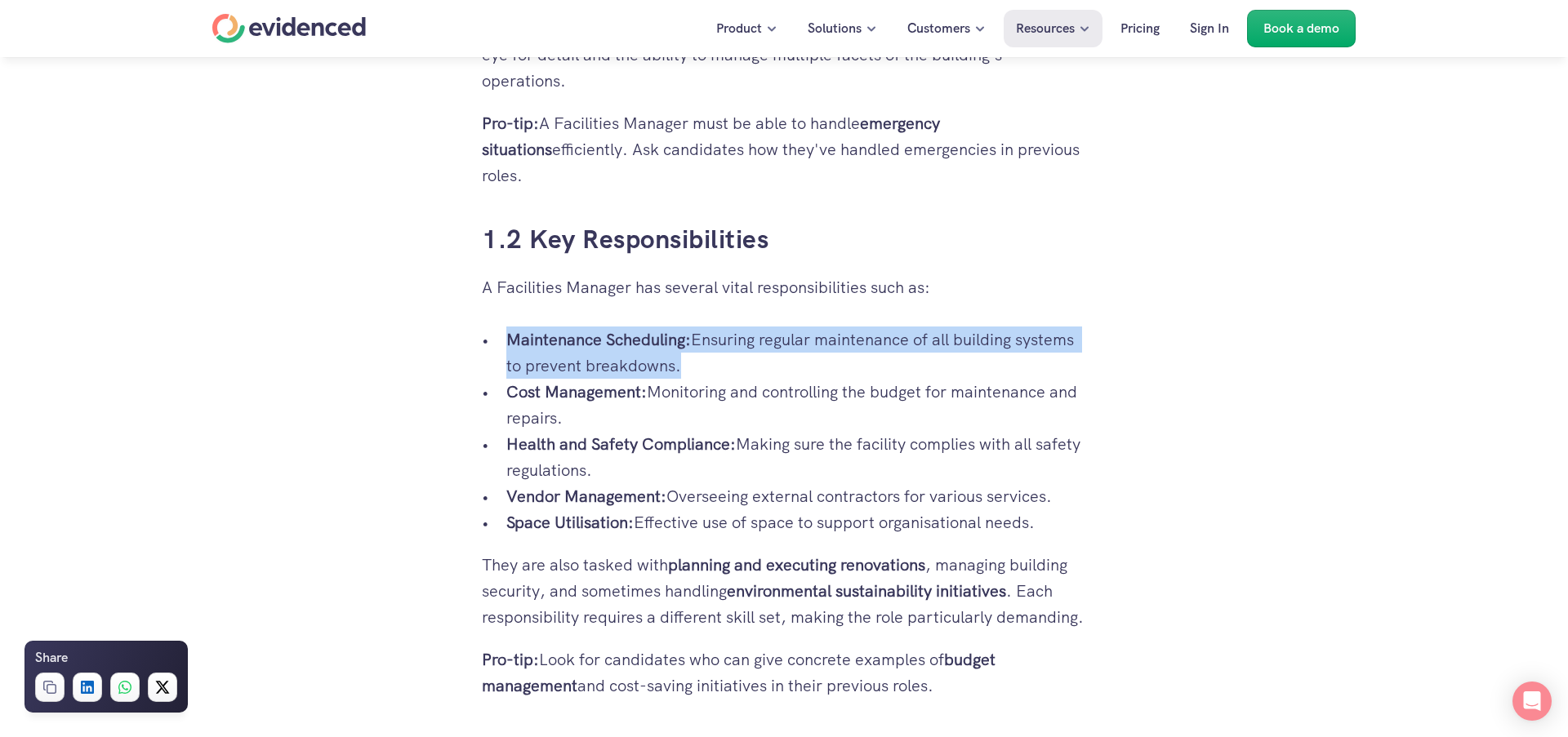
scroll to position [1368, 0]
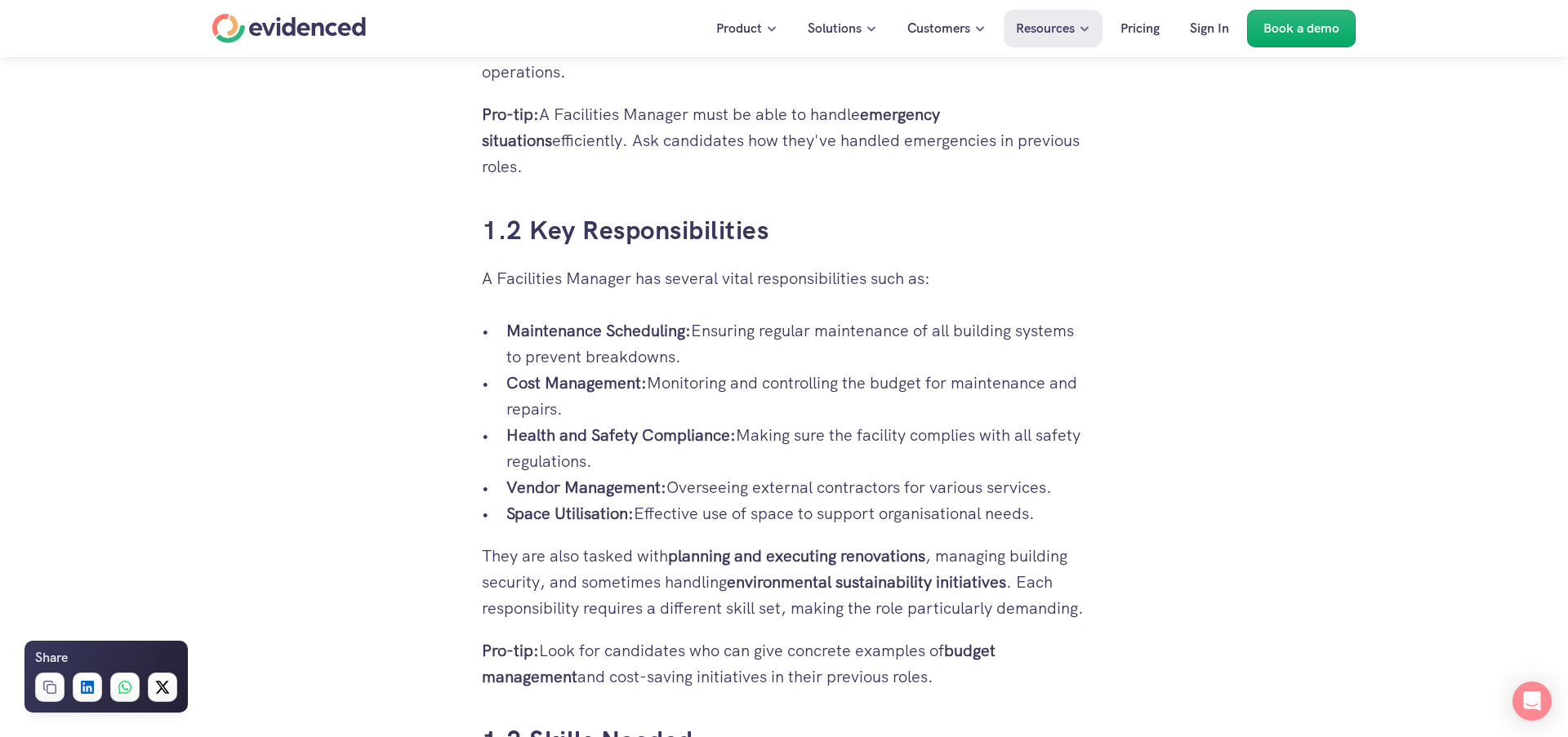
click at [733, 369] on p "Cost Management: Monitoring and controlling the budget for maintenance and repa…" at bounding box center [796, 395] width 580 height 52
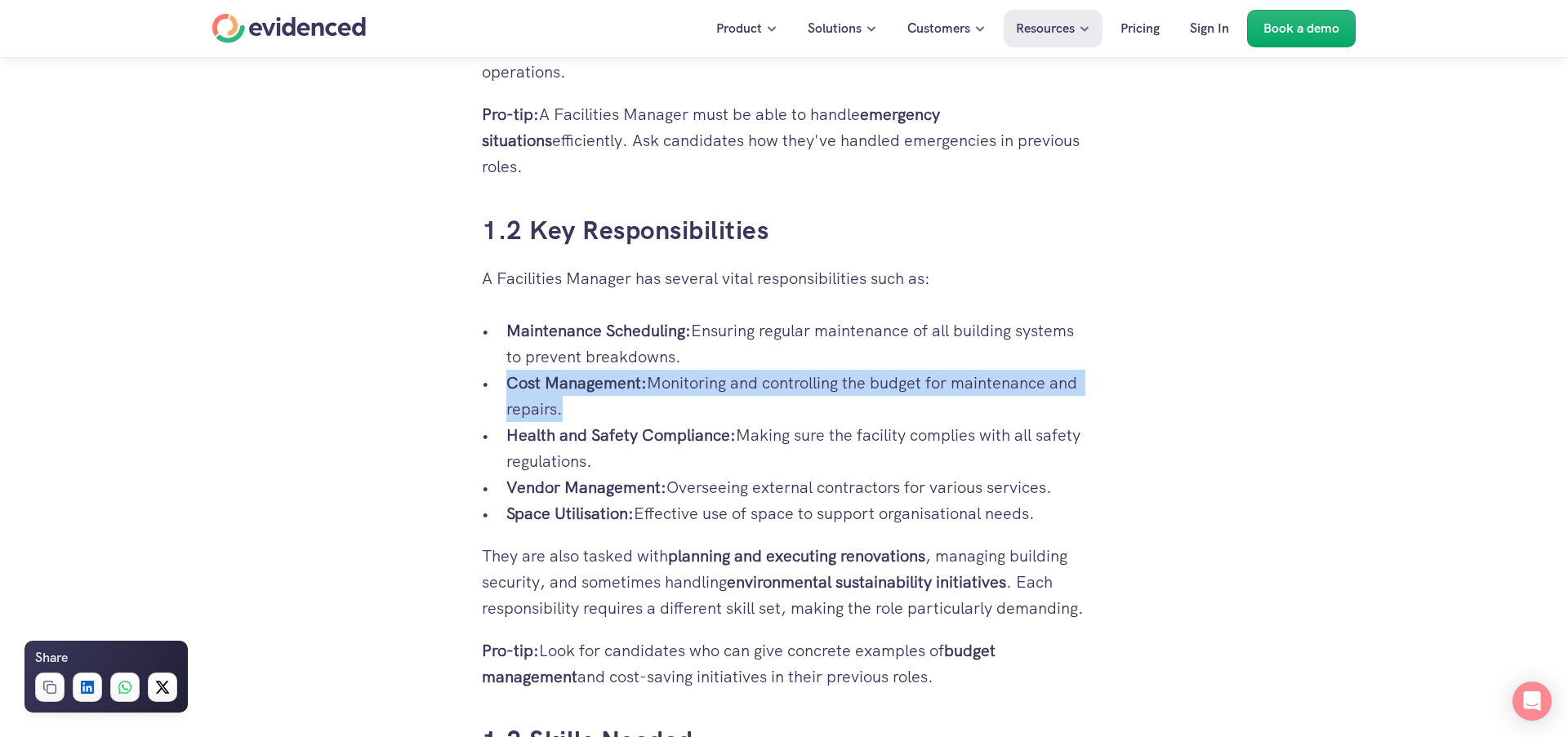
click at [733, 369] on p "Cost Management: Monitoring and controlling the budget for maintenance and repa…" at bounding box center [796, 395] width 580 height 52
click at [773, 384] on p "Cost Management: Monitoring and controlling the budget for maintenance and repa…" at bounding box center [796, 395] width 580 height 52
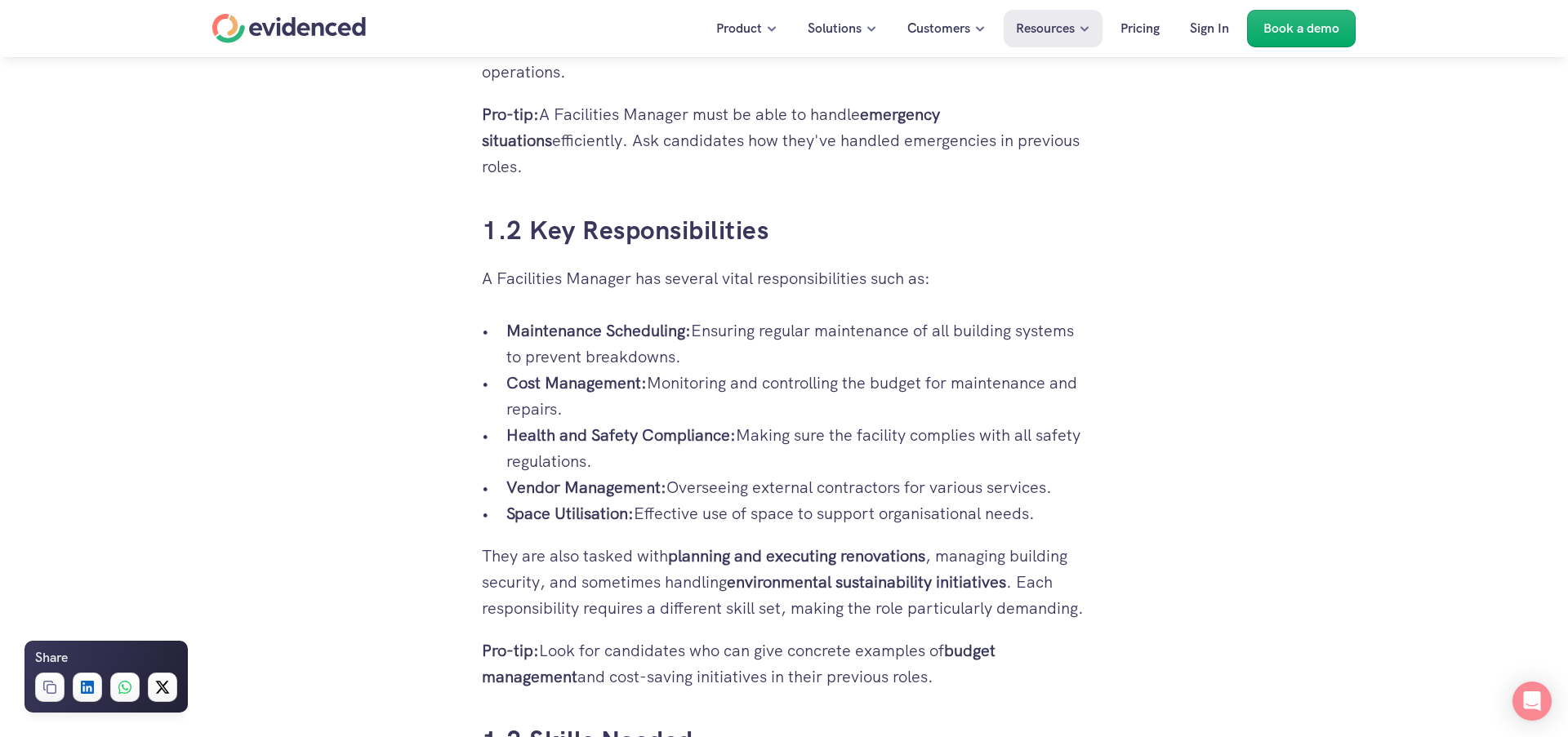
click at [771, 369] on p "Cost Management: Monitoring and controlling the budget for maintenance and repa…" at bounding box center [796, 395] width 580 height 52
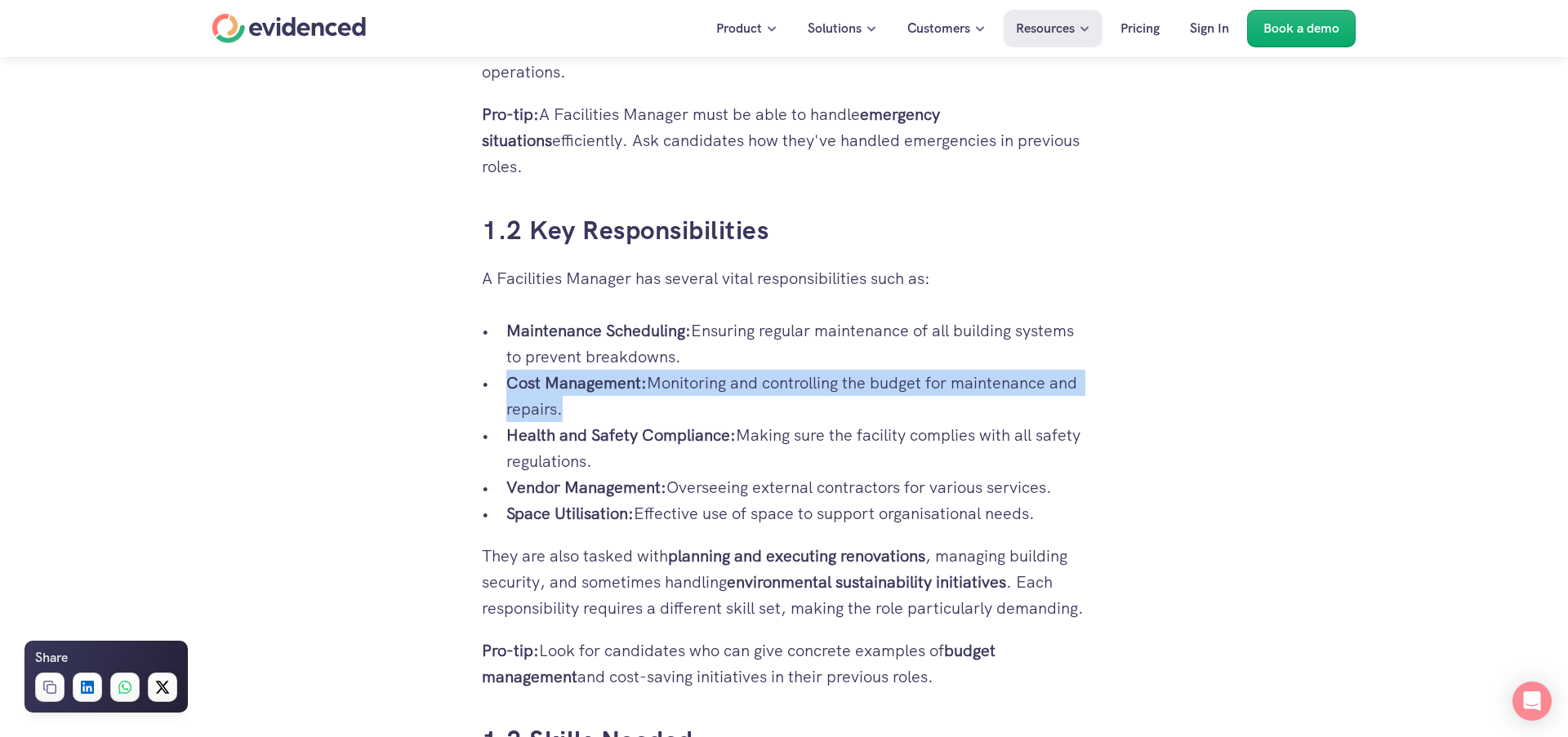
click at [771, 369] on p "Cost Management: Monitoring and controlling the budget for maintenance and repa…" at bounding box center [796, 395] width 580 height 52
click at [758, 388] on p "Cost Management: Monitoring and controlling the budget for maintenance and repa…" at bounding box center [796, 395] width 580 height 52
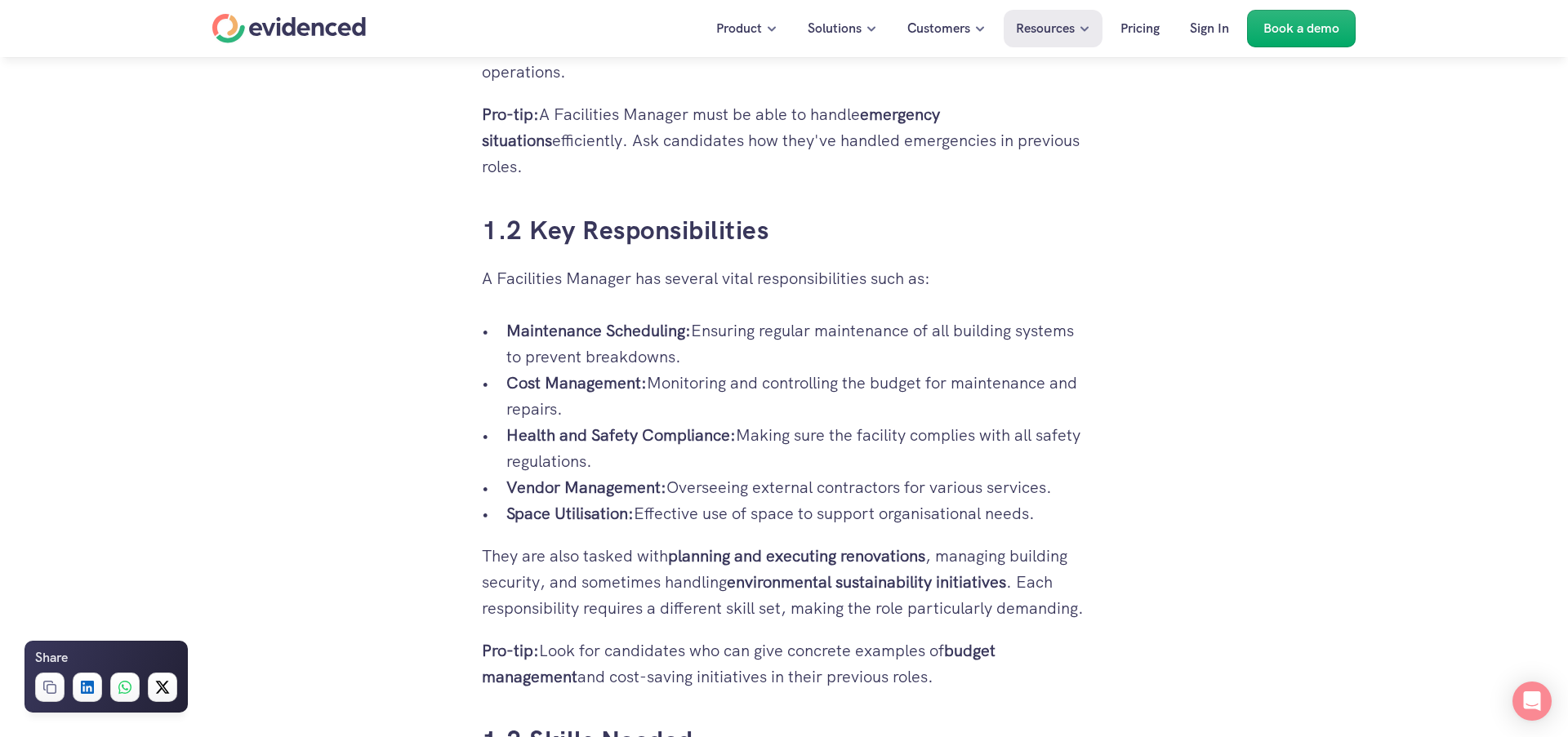
click at [756, 422] on p "Health and Safety Compliance: Making sure the facility complies with all safety…" at bounding box center [796, 448] width 580 height 52
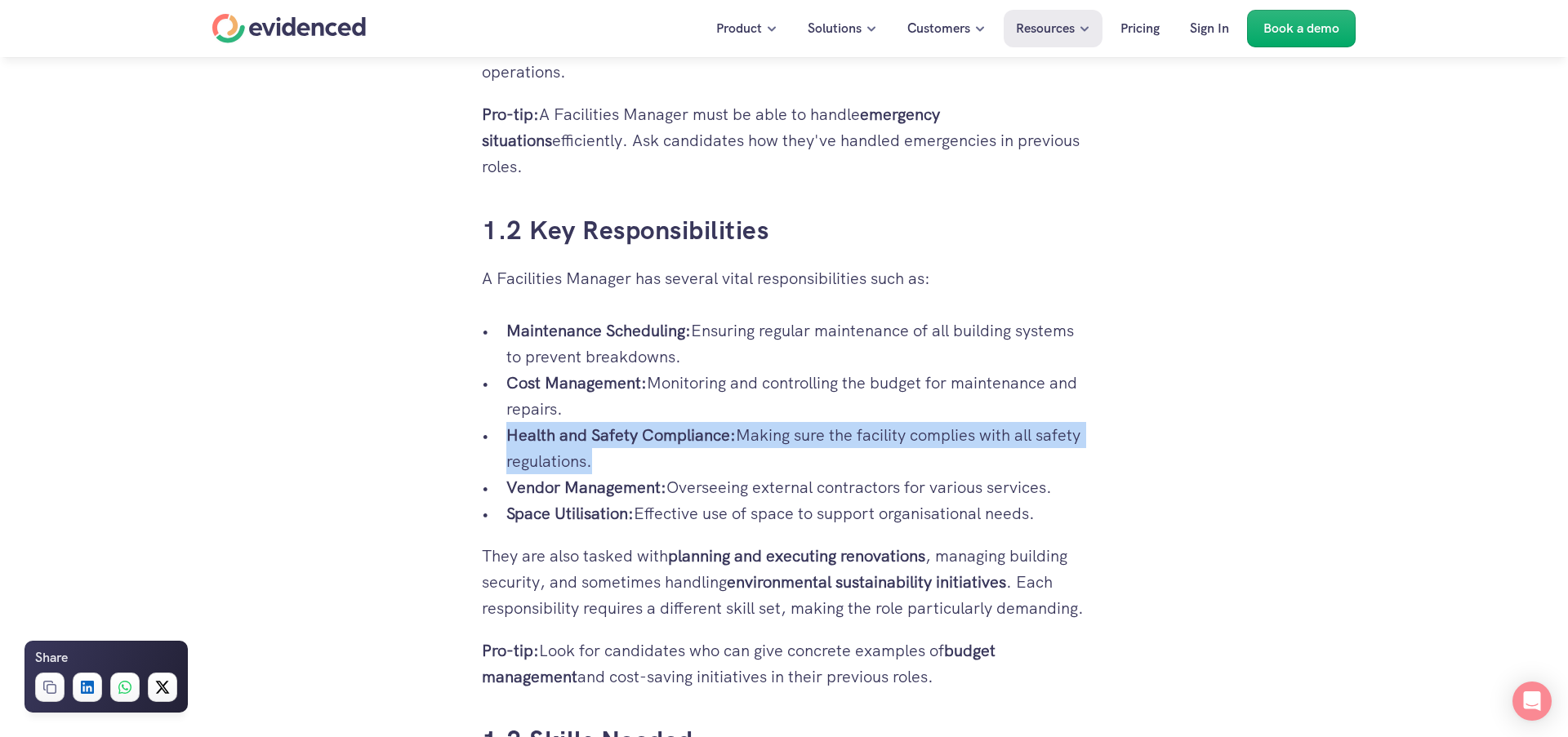
click at [756, 422] on p "Health and Safety Compliance: Making sure the facility complies with all safety…" at bounding box center [796, 448] width 580 height 52
